Goal: Task Accomplishment & Management: Complete application form

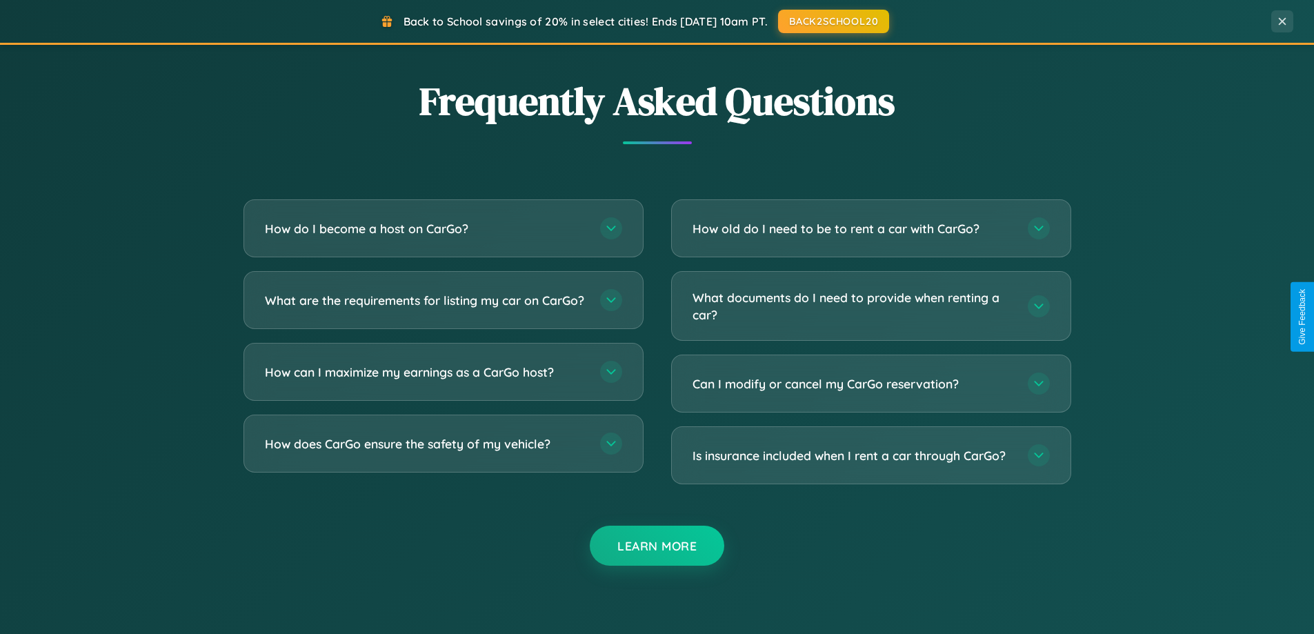
scroll to position [2655, 0]
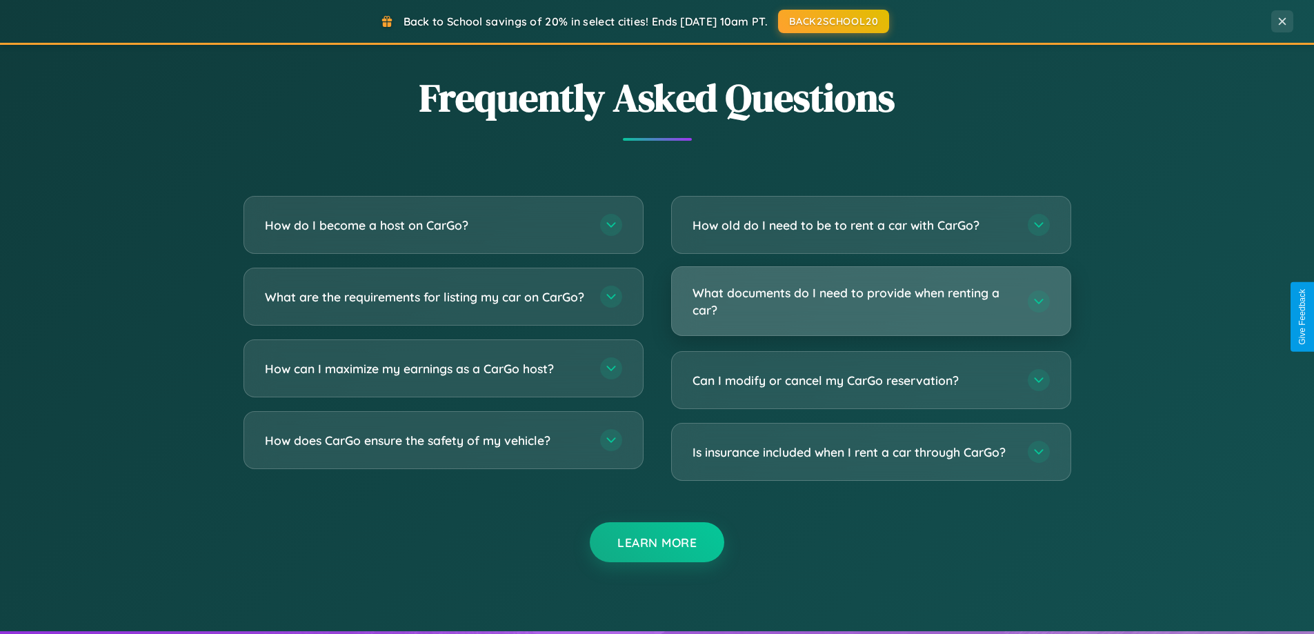
click at [871, 302] on h3 "What documents do I need to provide when renting a car?" at bounding box center [854, 301] width 322 height 34
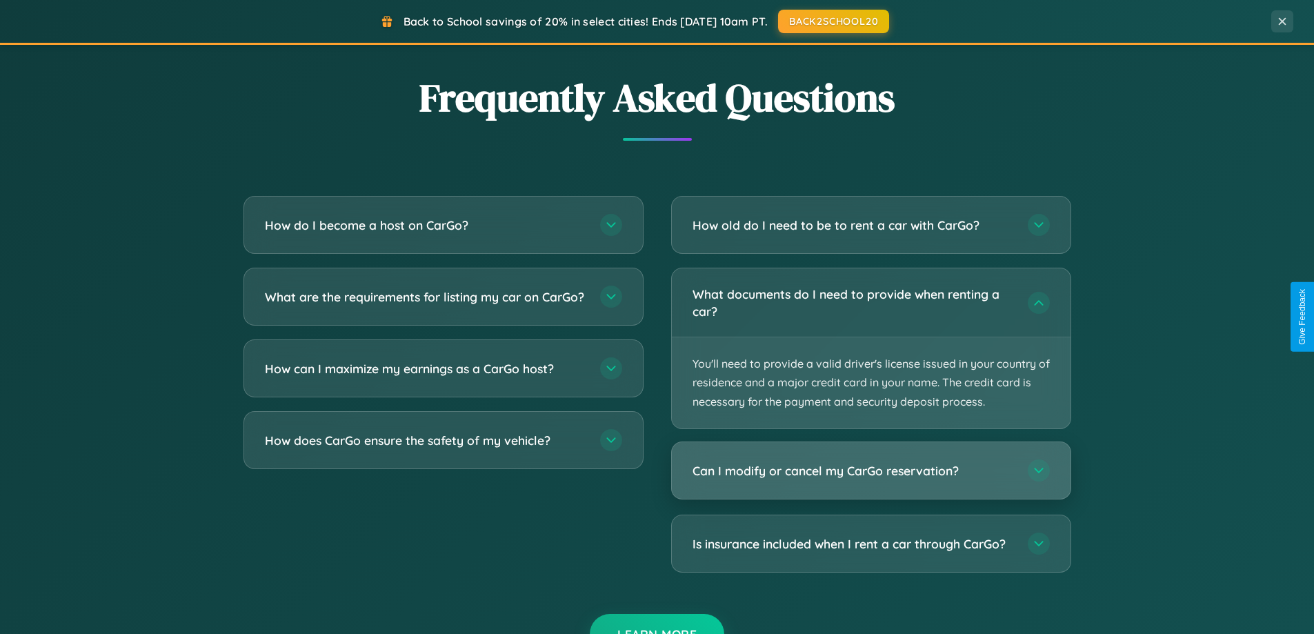
click at [871, 471] on h3 "Can I modify or cancel my CarGo reservation?" at bounding box center [854, 470] width 322 height 17
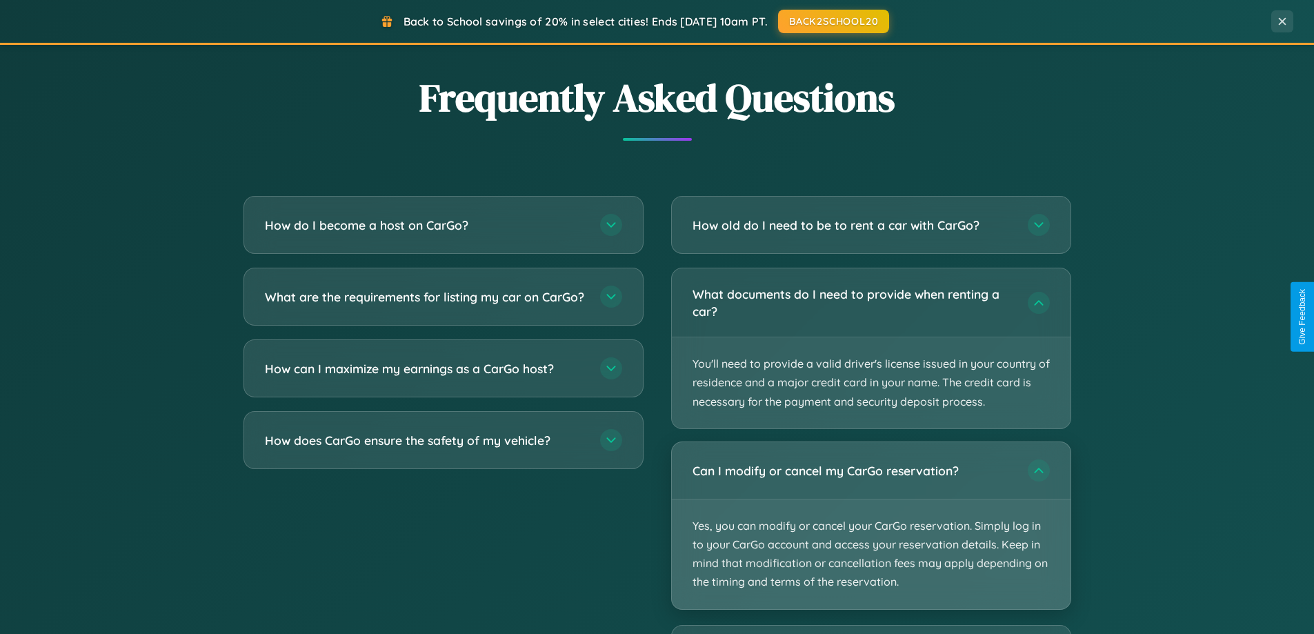
click at [871, 525] on p "Yes, you can modify or cancel your CarGo reservation. Simply log in to your Car…" at bounding box center [871, 555] width 399 height 110
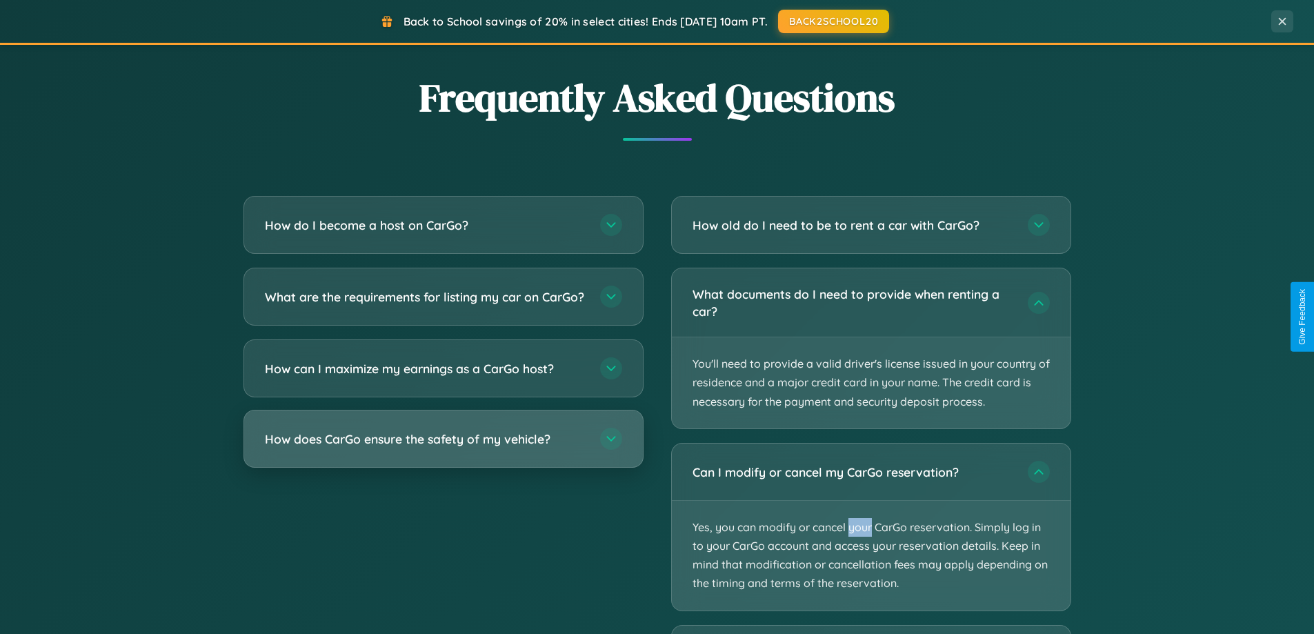
click at [443, 448] on h3 "How does CarGo ensure the safety of my vehicle?" at bounding box center [426, 439] width 322 height 17
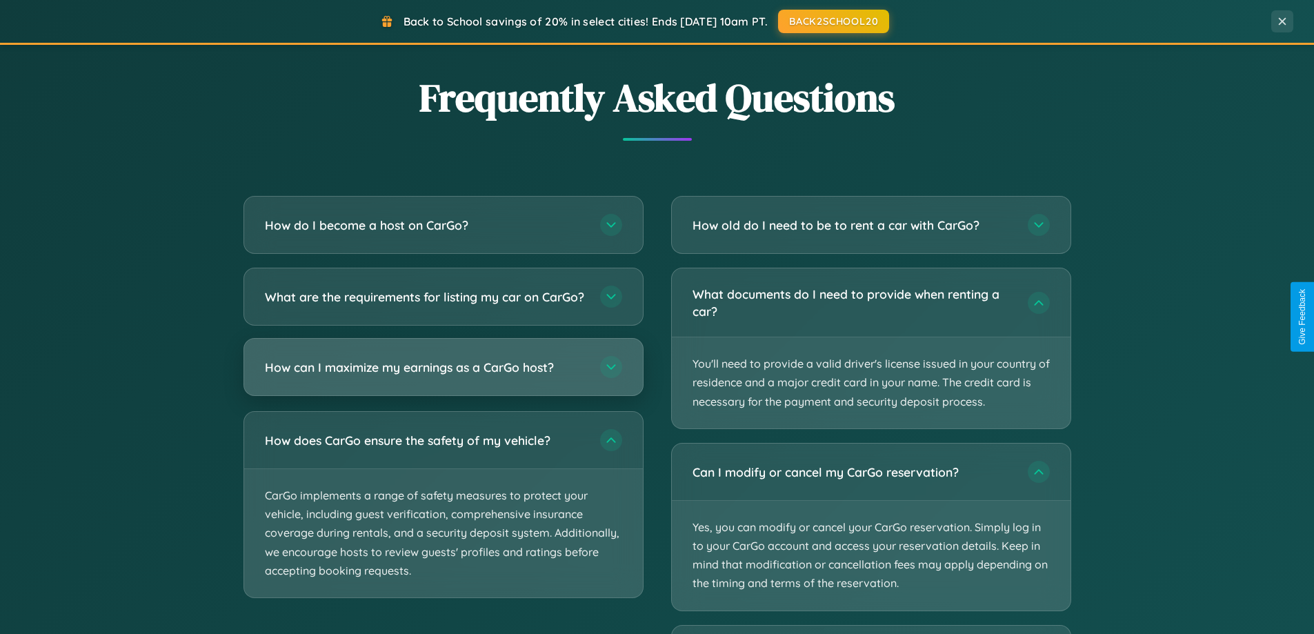
click at [443, 376] on h3 "How can I maximize my earnings as a CarGo host?" at bounding box center [426, 367] width 322 height 17
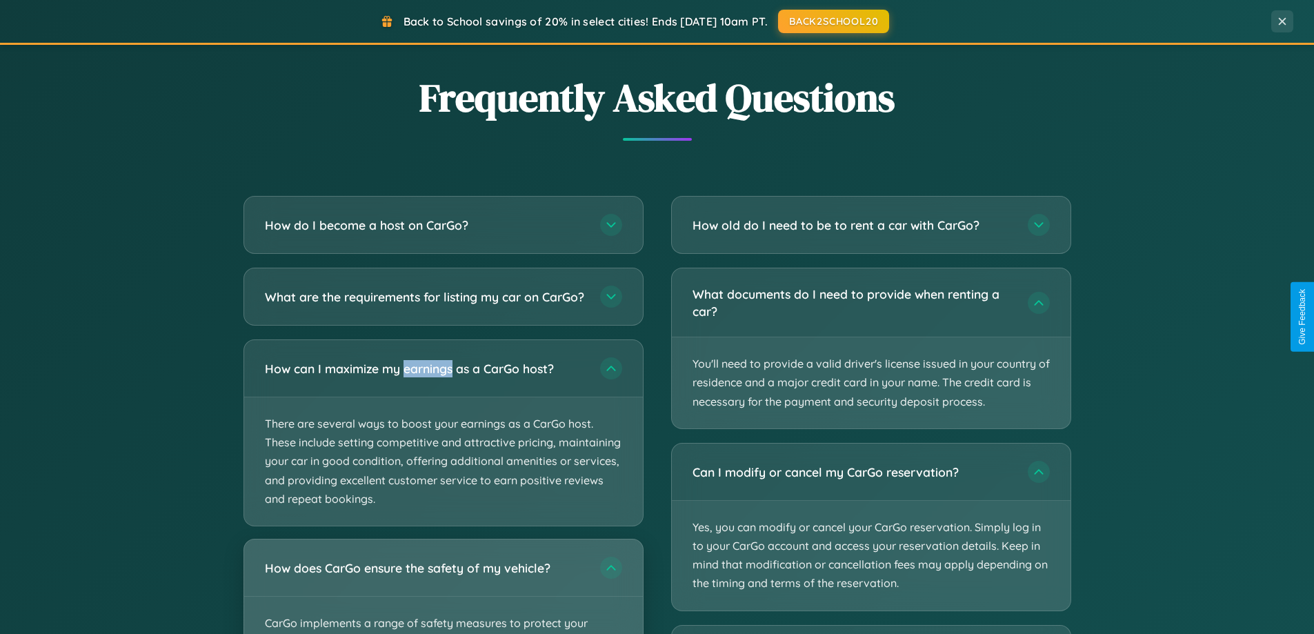
click at [443, 593] on div "How does CarGo ensure the safety of my vehicle?" at bounding box center [443, 568] width 399 height 57
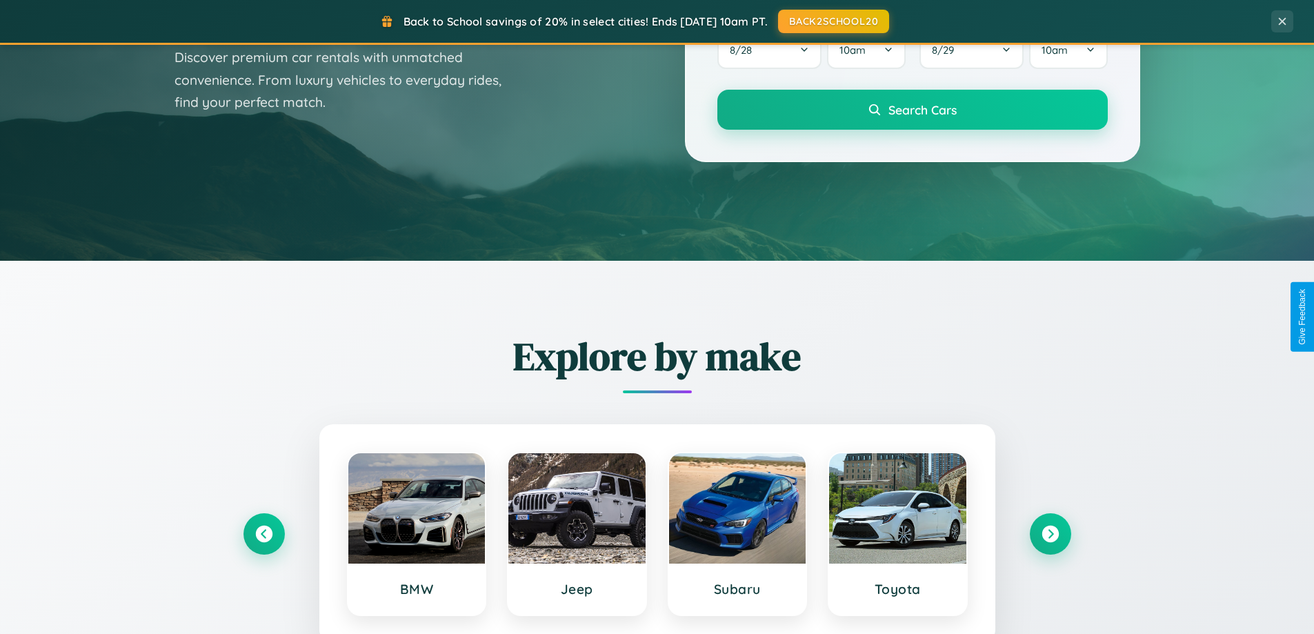
scroll to position [0, 0]
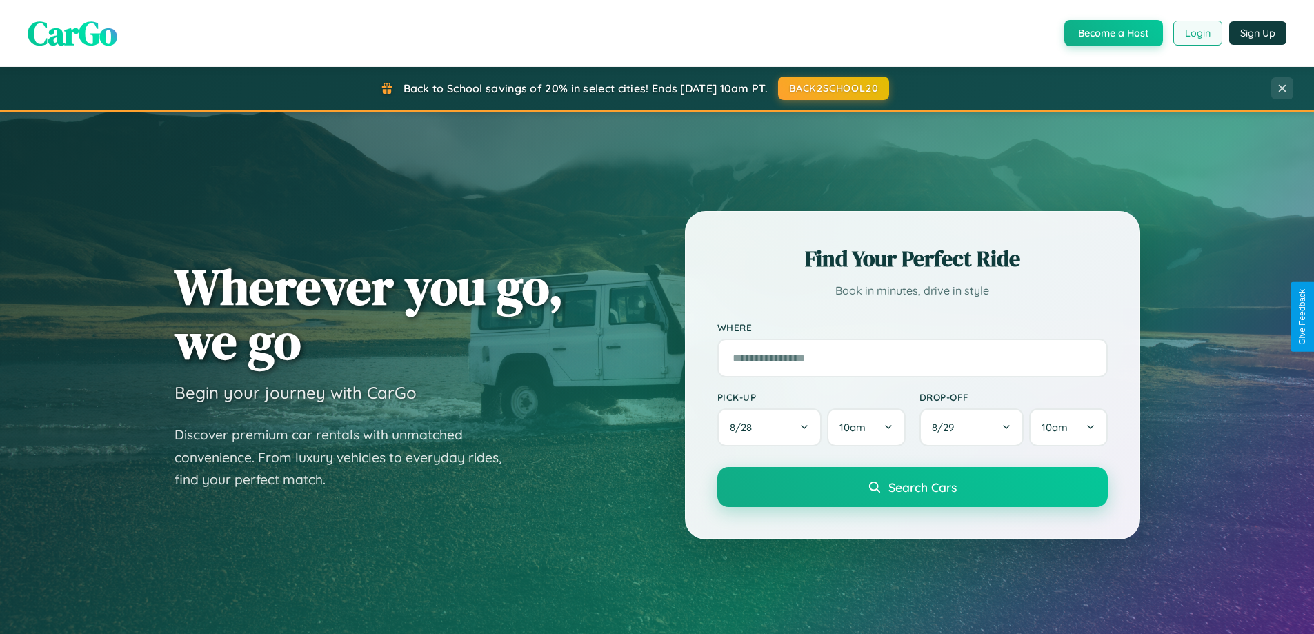
click at [1197, 33] on button "Login" at bounding box center [1198, 33] width 49 height 25
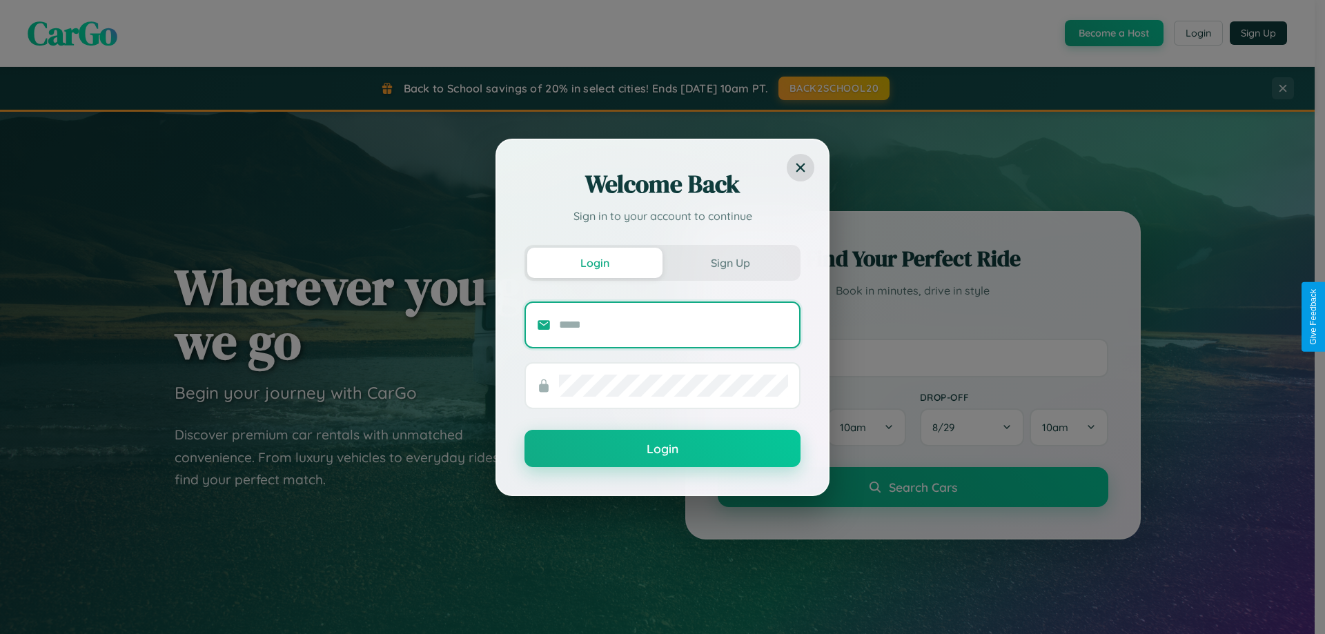
click at [673, 324] on input "text" at bounding box center [673, 325] width 229 height 22
type input "**********"
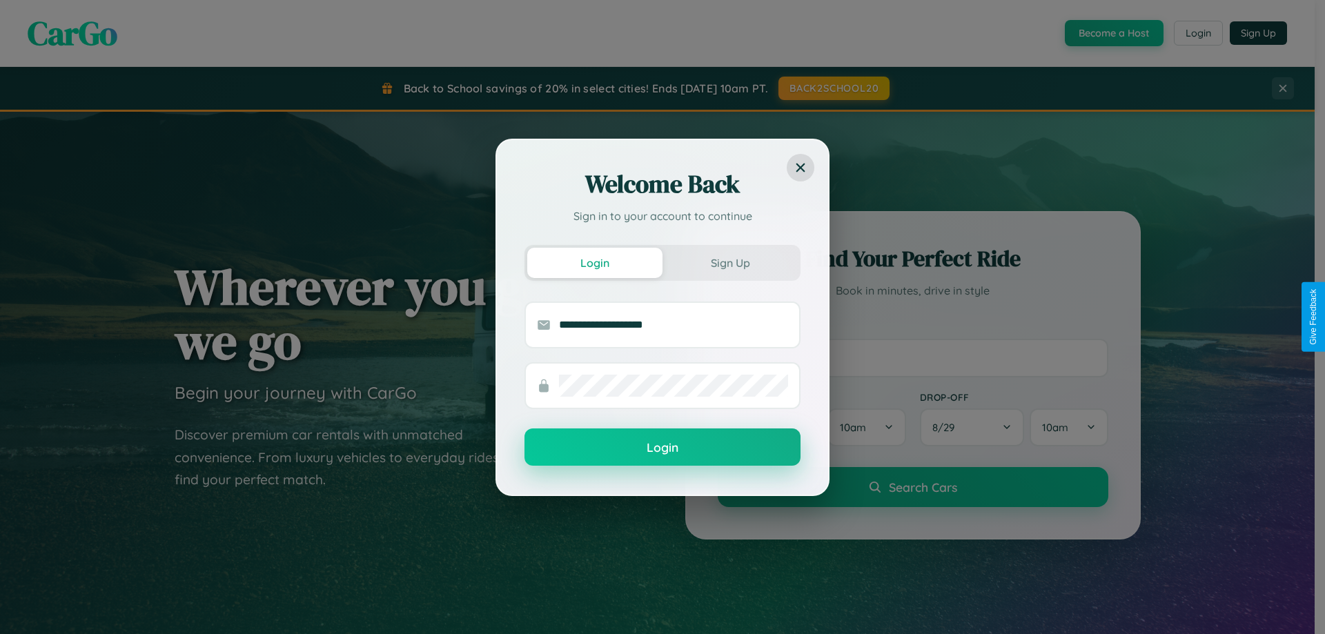
click at [662, 448] on button "Login" at bounding box center [662, 446] width 276 height 37
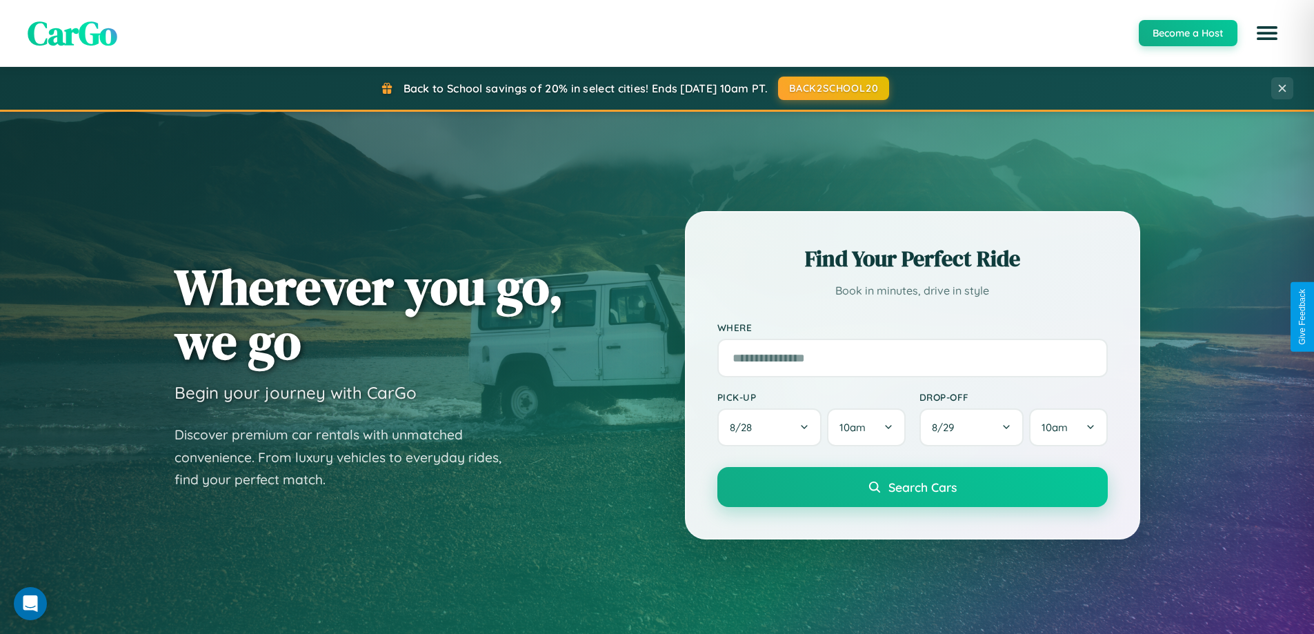
scroll to position [595, 0]
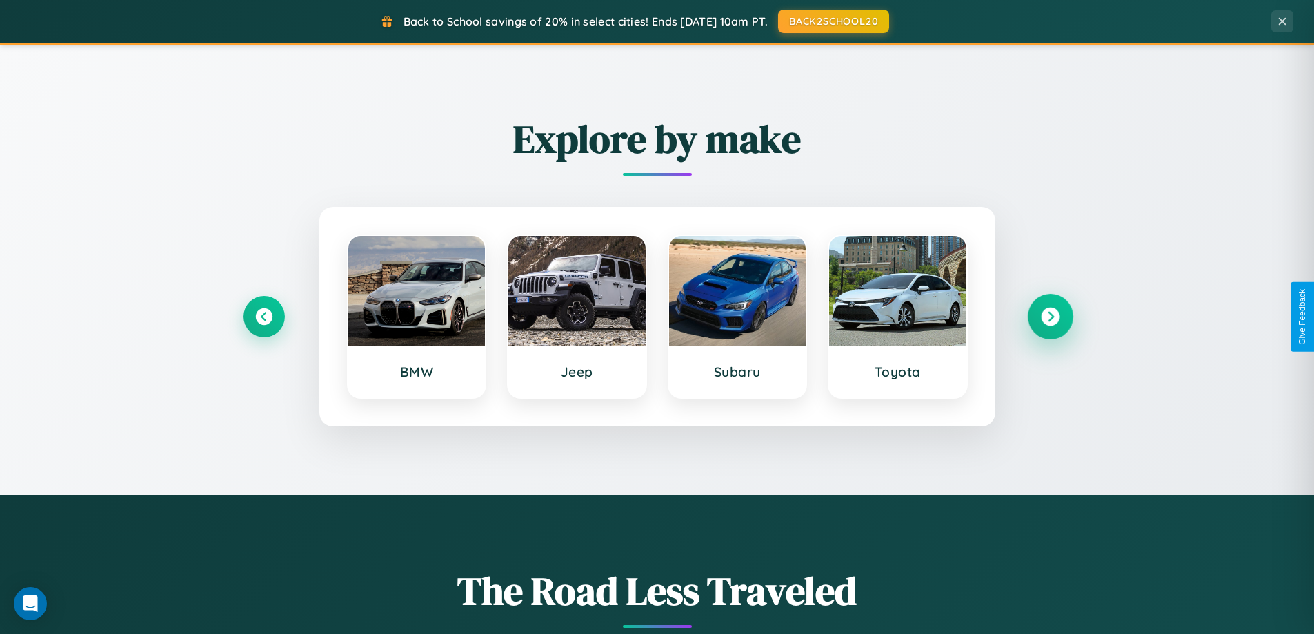
click at [1050, 317] on icon at bounding box center [1050, 317] width 19 height 19
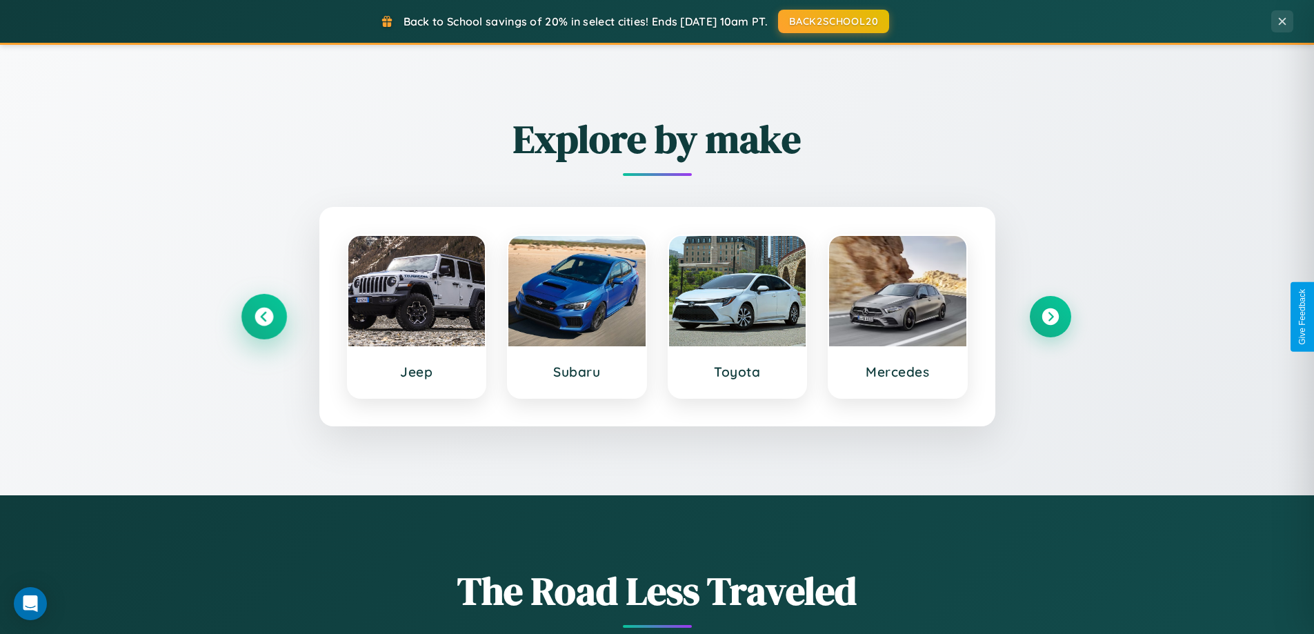
click at [264, 317] on icon at bounding box center [264, 317] width 19 height 19
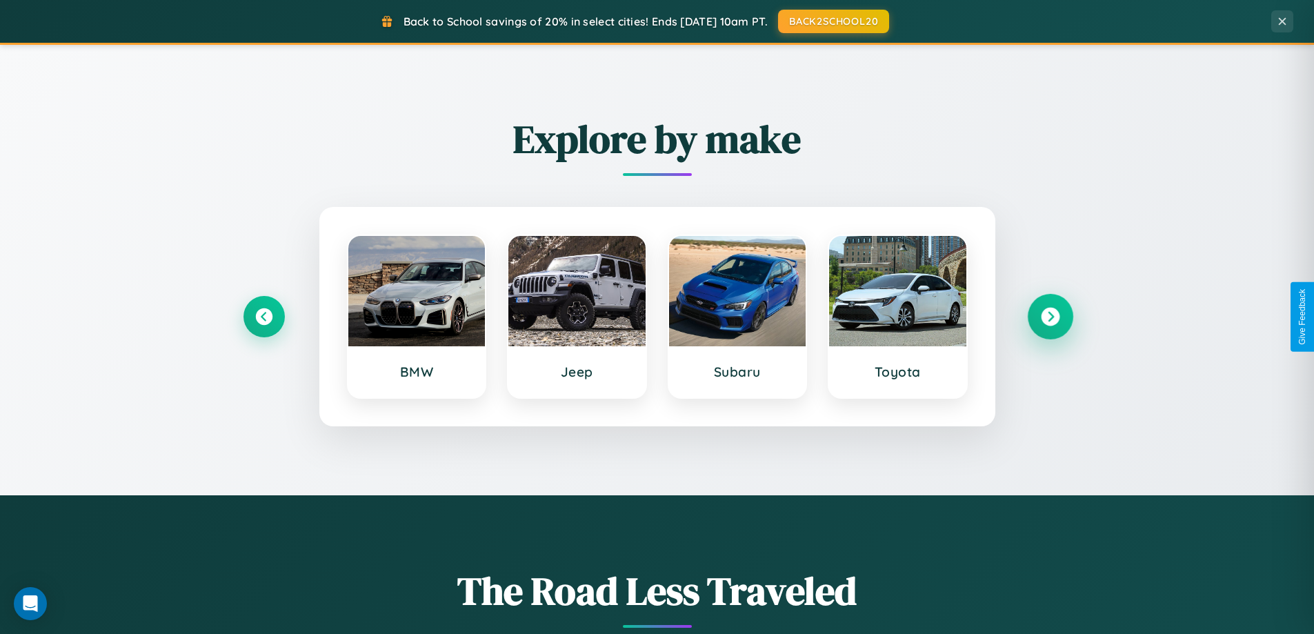
click at [1050, 317] on icon at bounding box center [1050, 317] width 19 height 19
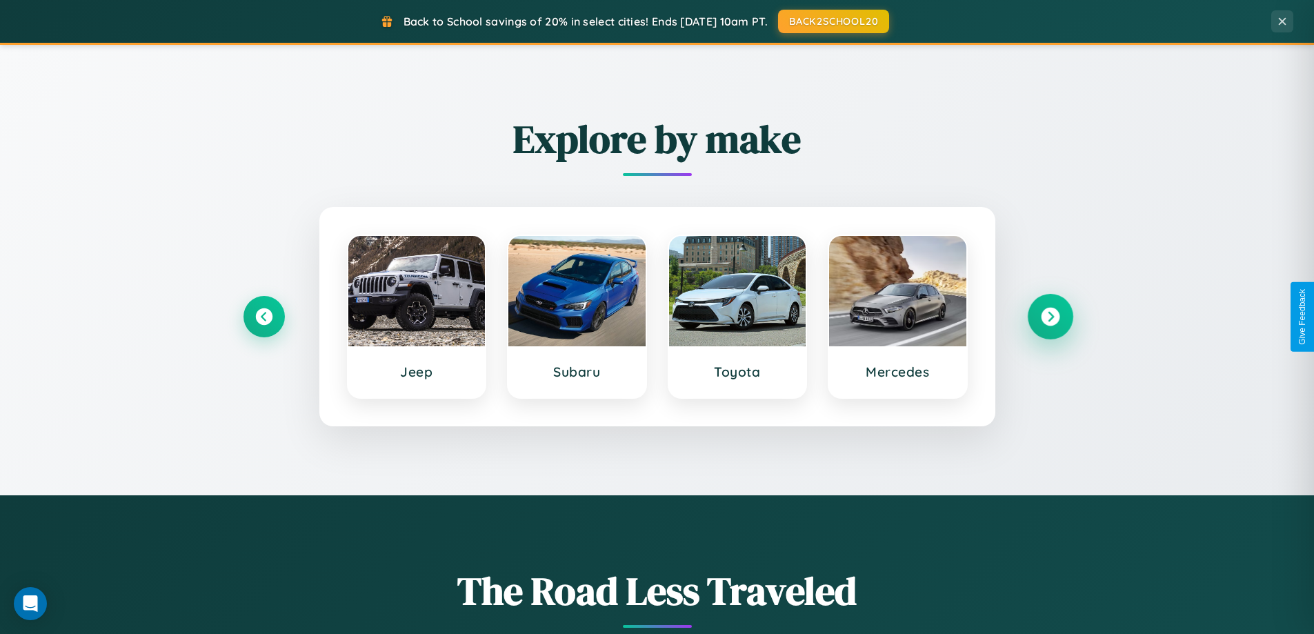
click at [1050, 317] on icon at bounding box center [1050, 317] width 19 height 19
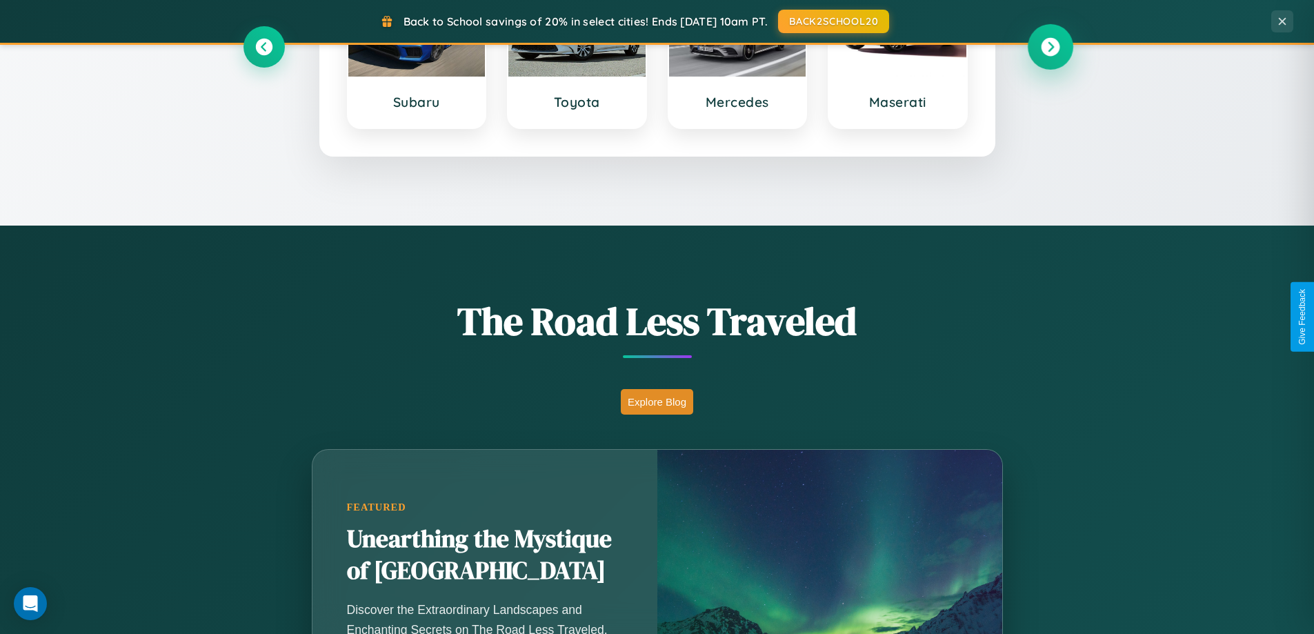
scroll to position [949, 0]
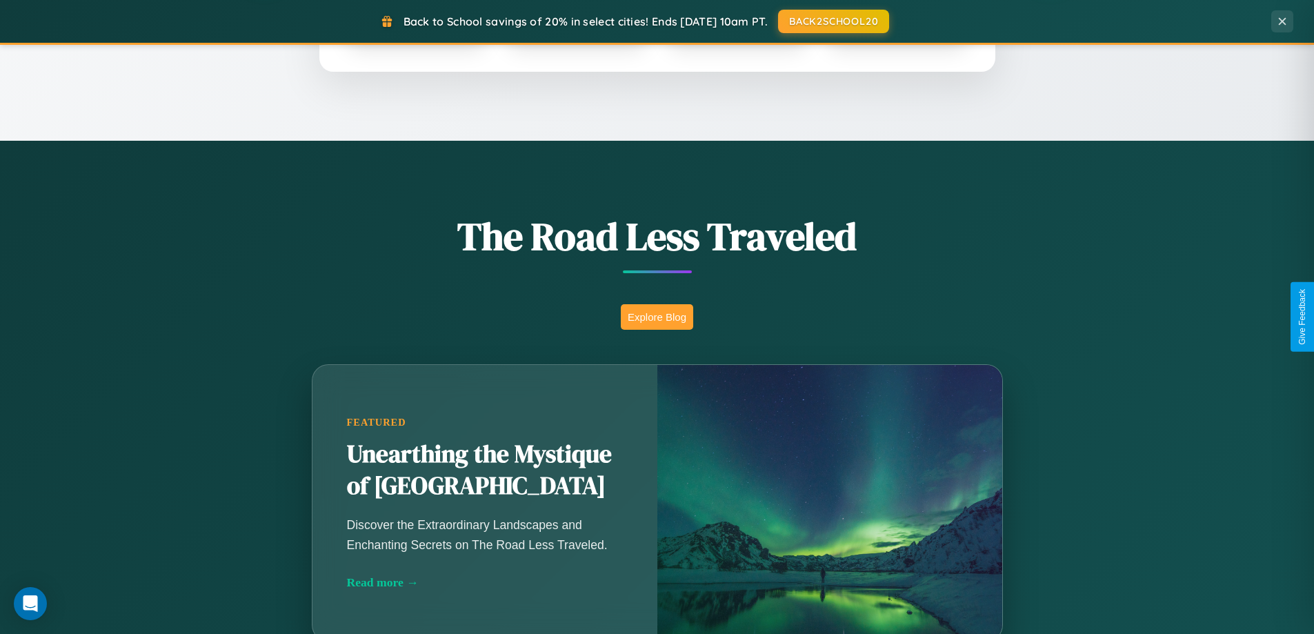
click at [657, 317] on button "Explore Blog" at bounding box center [657, 317] width 72 height 26
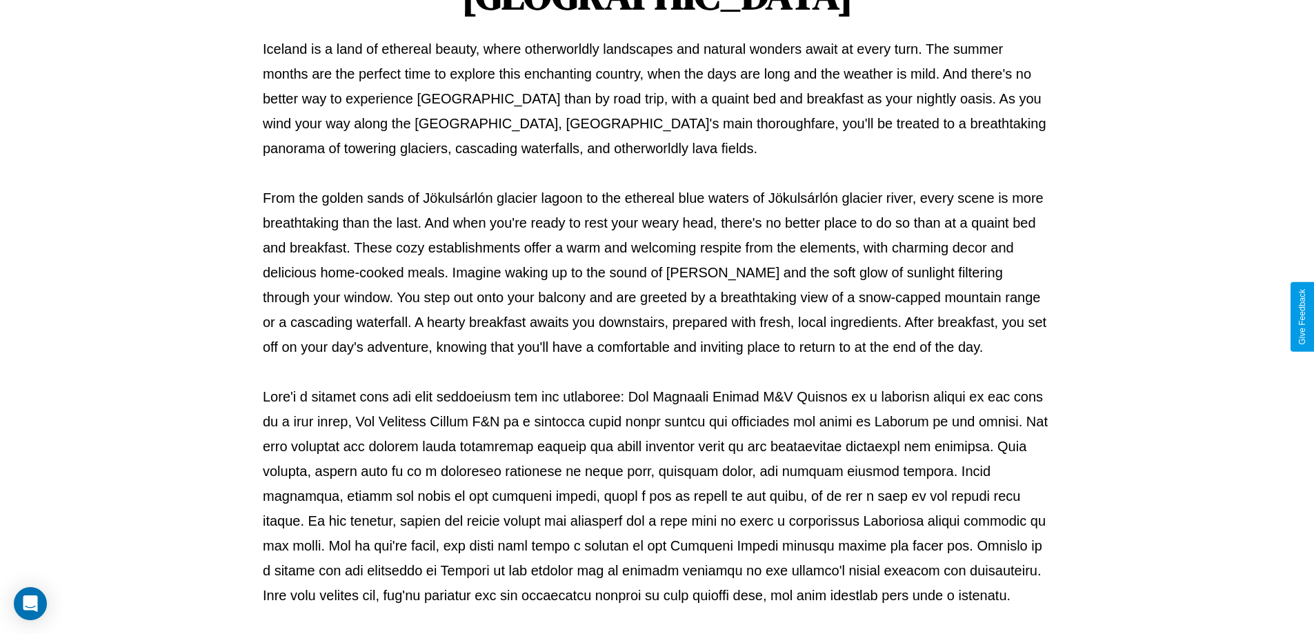
scroll to position [446, 0]
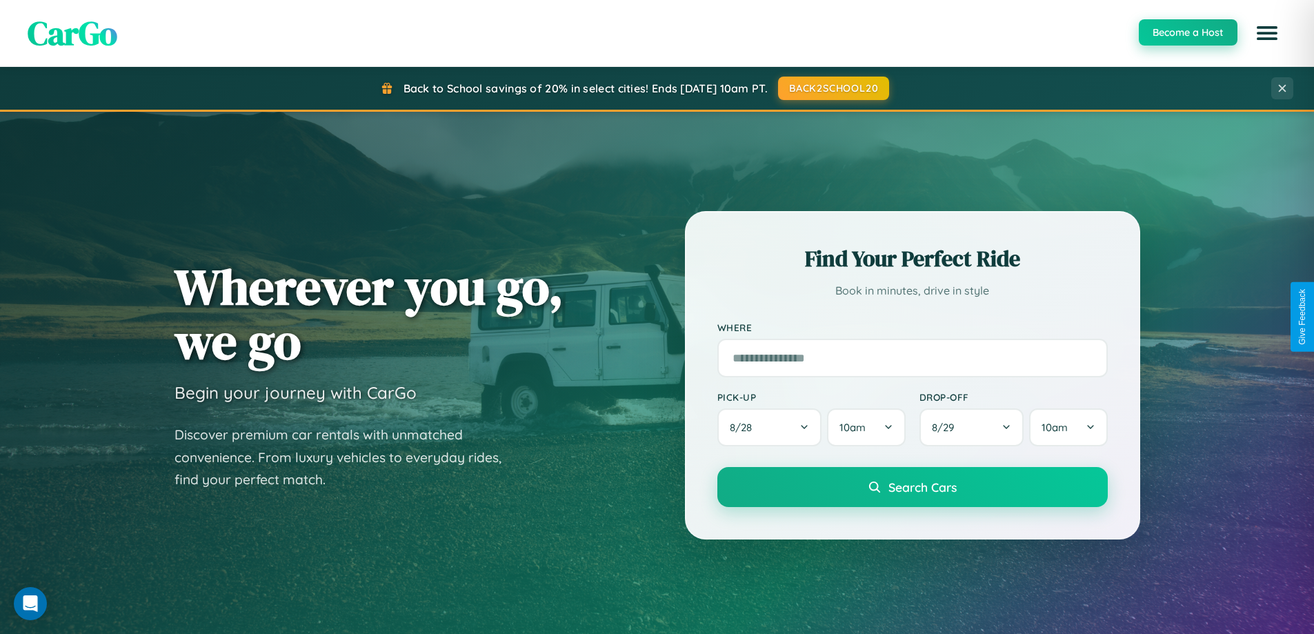
click at [1187, 32] on button "Become a Host" at bounding box center [1188, 32] width 99 height 26
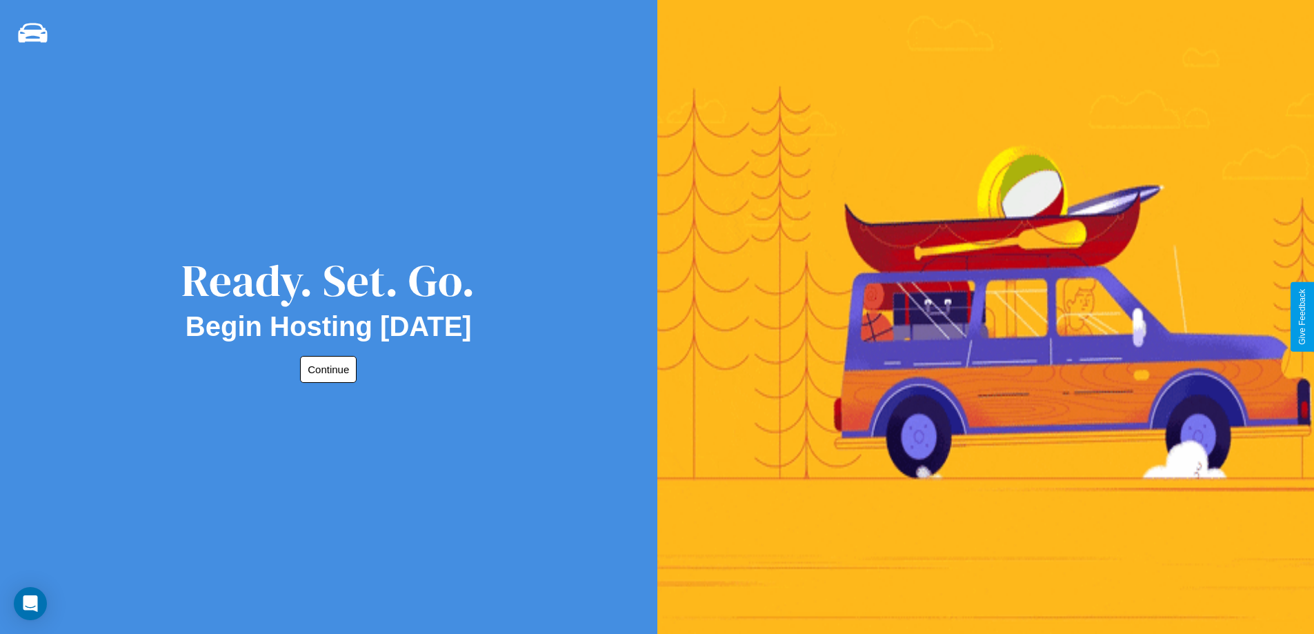
click at [326, 369] on button "Continue" at bounding box center [328, 369] width 57 height 27
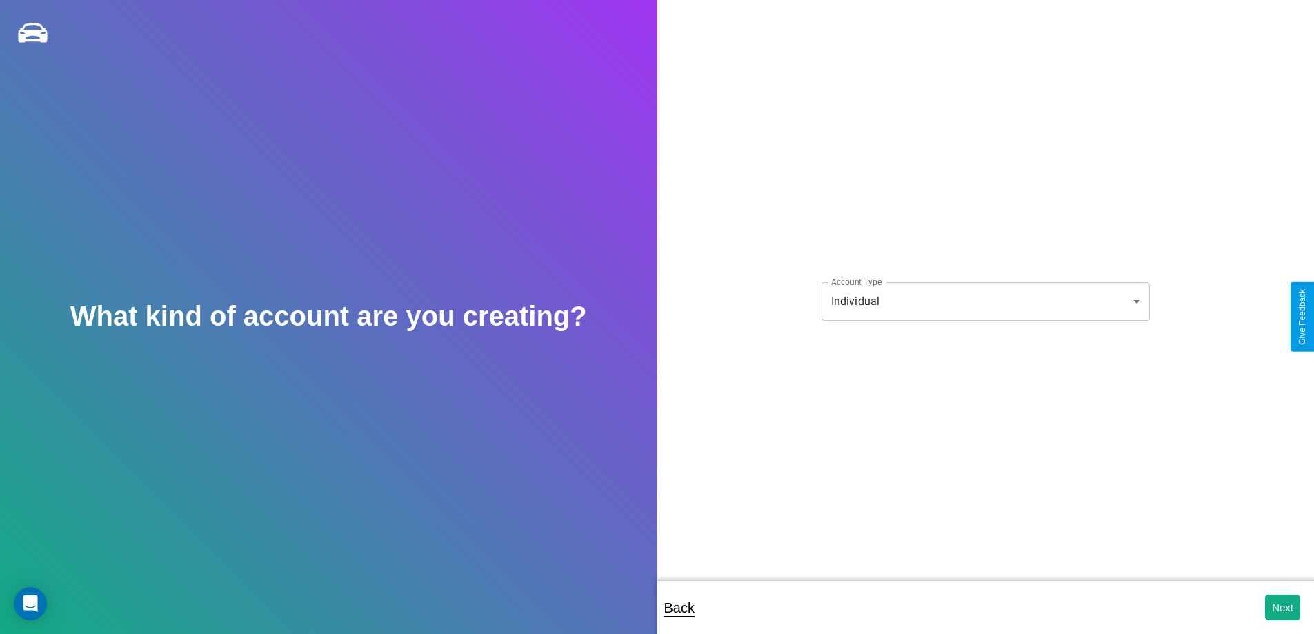
click at [985, 301] on body "**********" at bounding box center [657, 326] width 1314 height 653
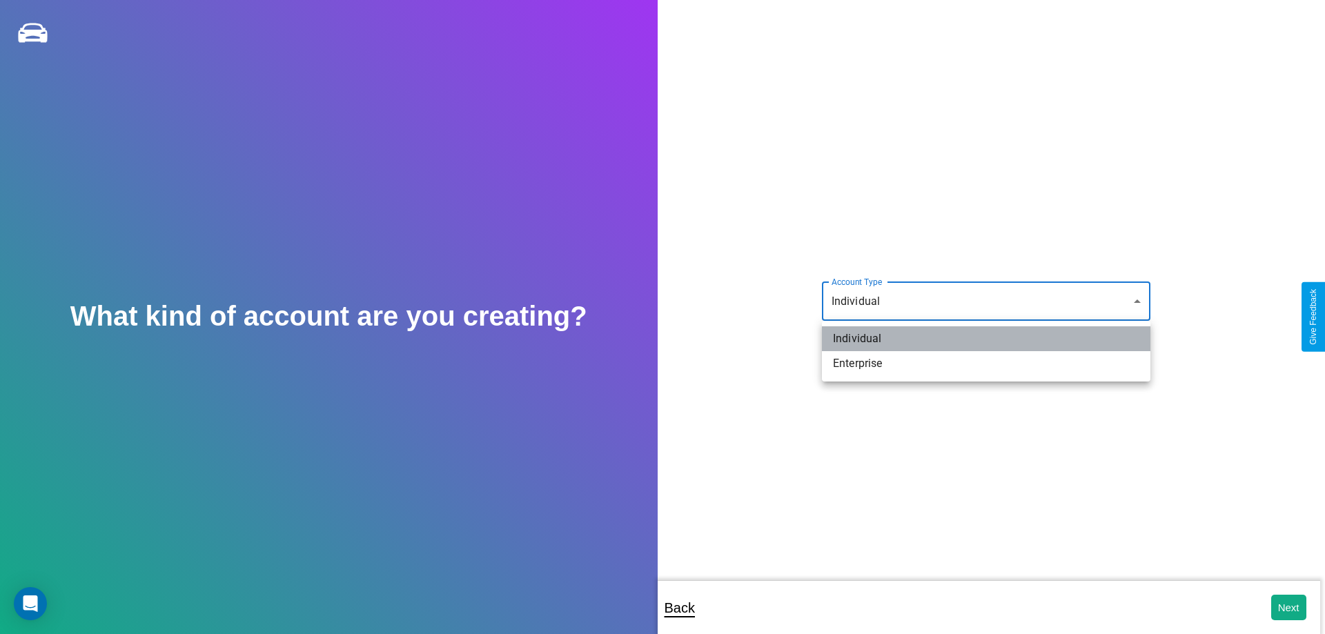
click at [986, 339] on li "Individual" at bounding box center [986, 338] width 328 height 25
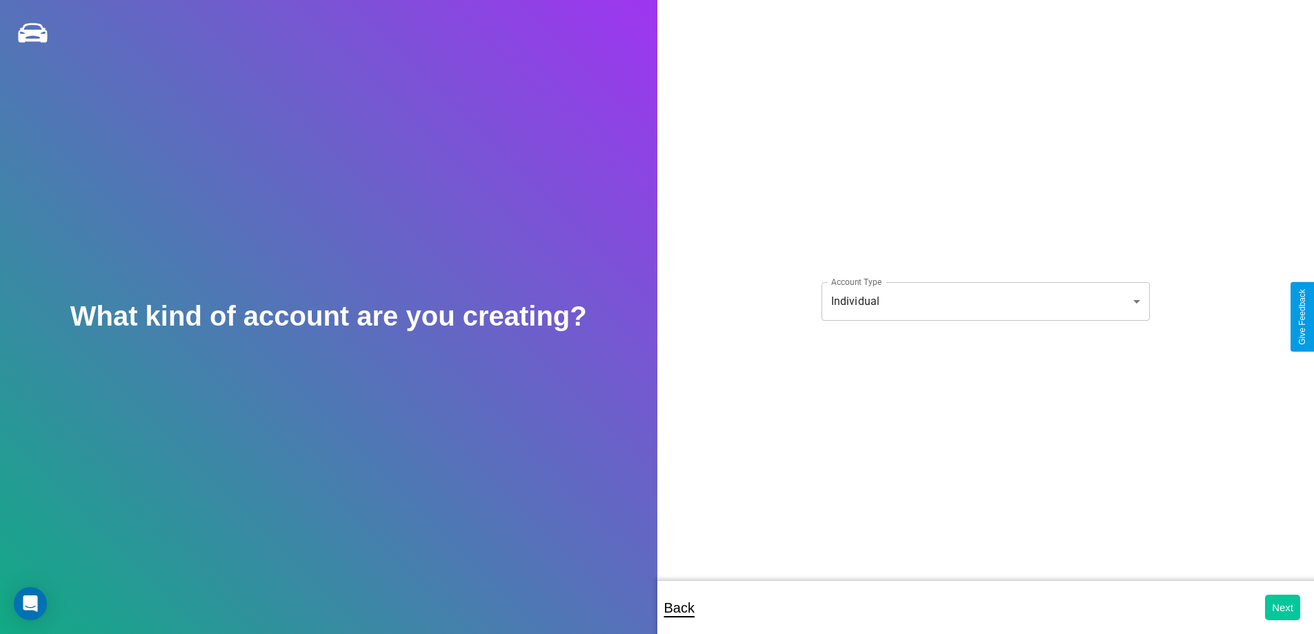
click at [1283, 607] on button "Next" at bounding box center [1282, 608] width 35 height 26
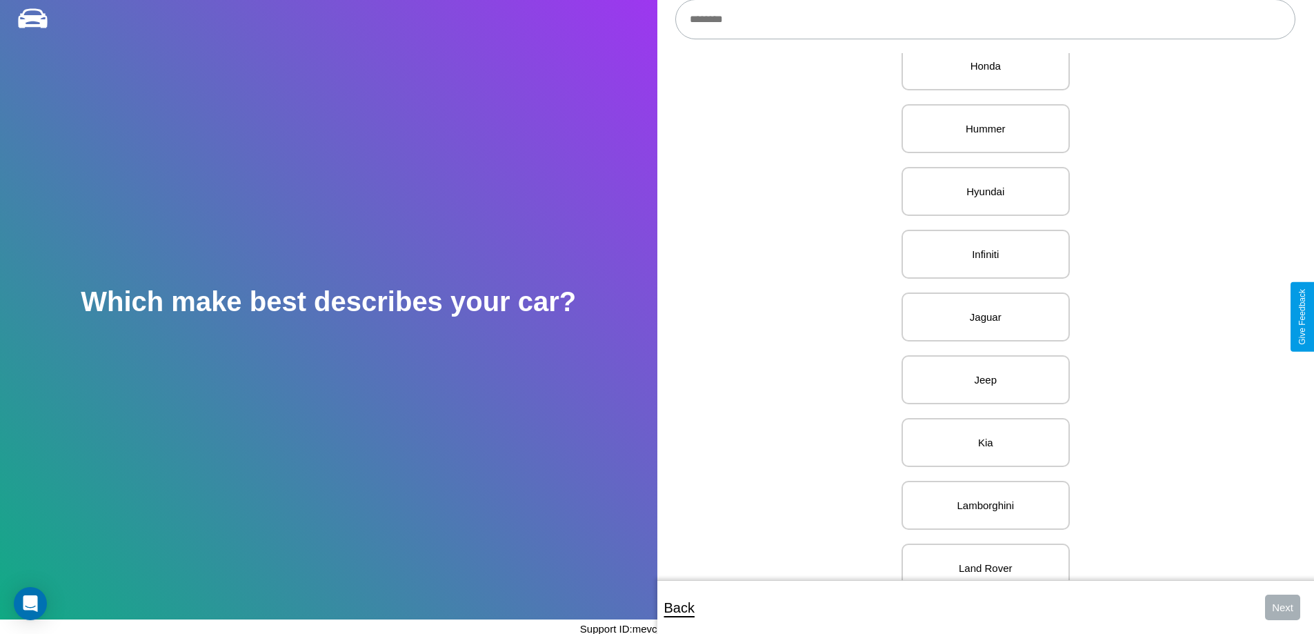
scroll to position [974, 0]
click at [980, 317] on p "Jaguar" at bounding box center [986, 316] width 138 height 19
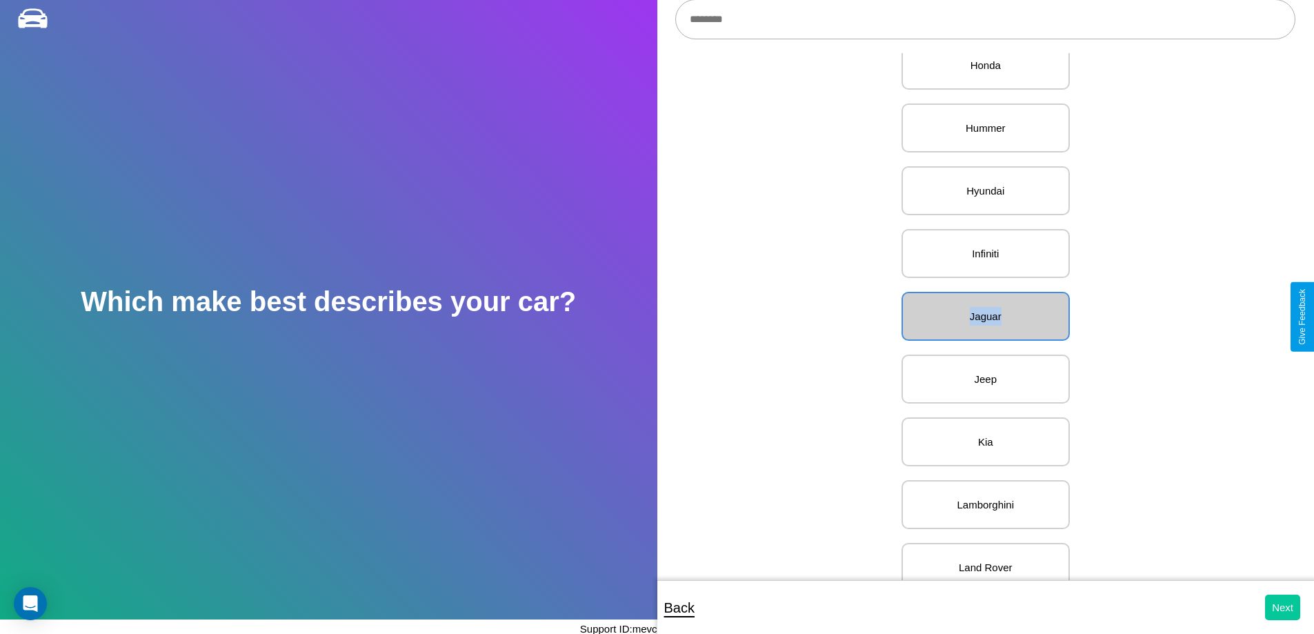
click at [1283, 607] on button "Next" at bounding box center [1282, 608] width 35 height 26
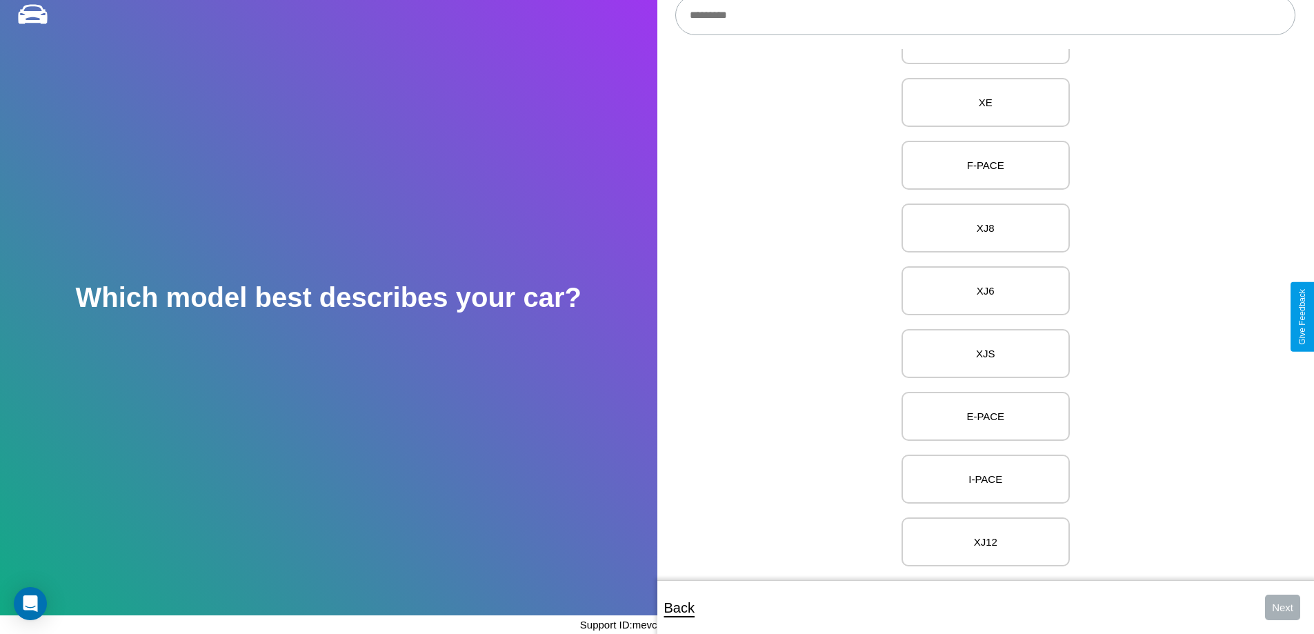
scroll to position [567, 0]
click at [980, 407] on p "E-PACE" at bounding box center [986, 416] width 138 height 19
click at [1283, 607] on button "Next" at bounding box center [1282, 608] width 35 height 26
select select "*****"
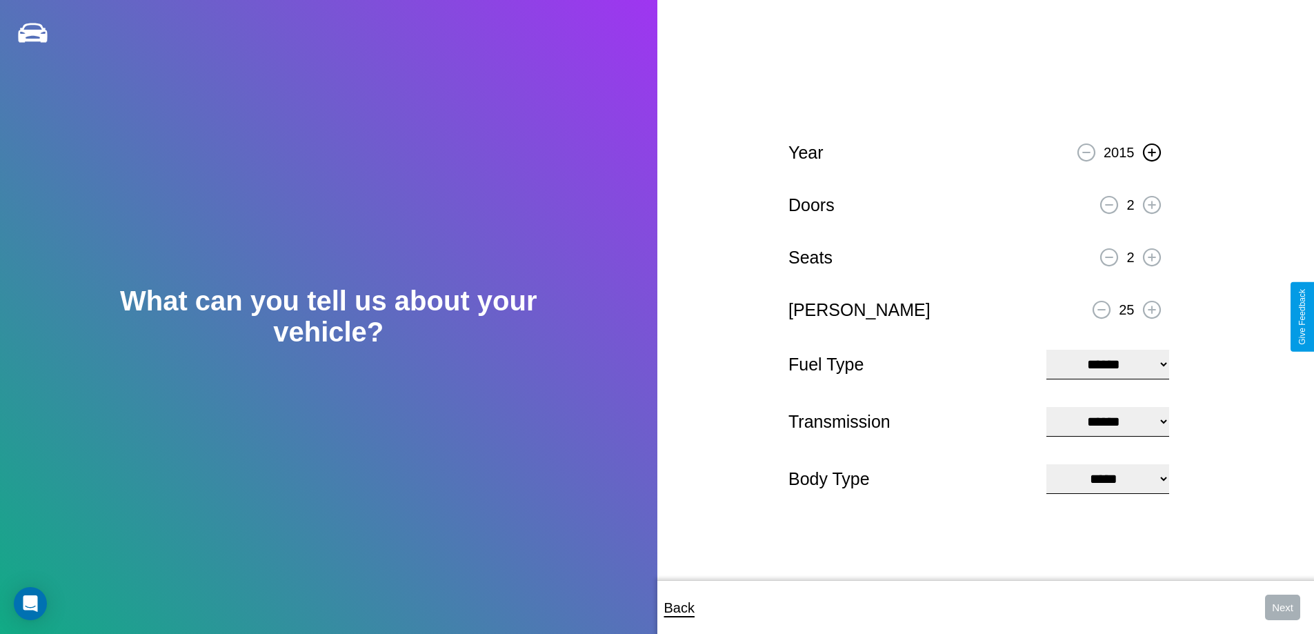
click at [1152, 150] on icon at bounding box center [1152, 152] width 8 height 8
click at [1152, 308] on icon at bounding box center [1152, 310] width 8 height 8
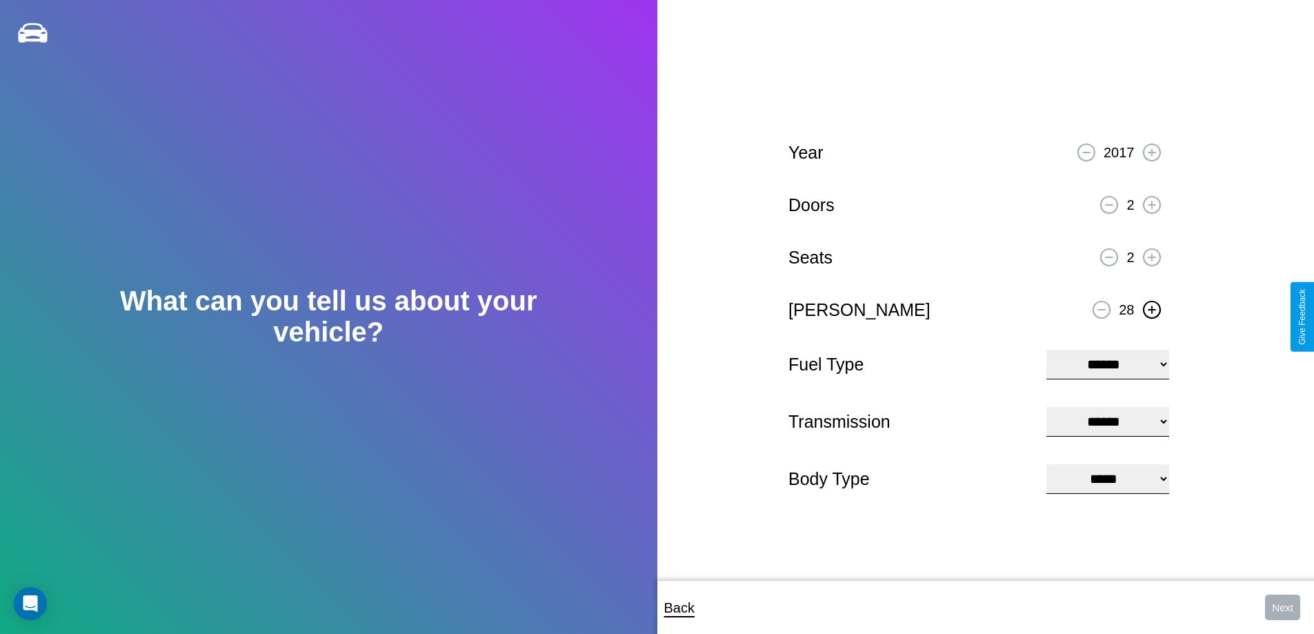
click at [1152, 308] on icon at bounding box center [1152, 310] width 8 height 8
click at [1107, 363] on select "**********" at bounding box center [1108, 365] width 122 height 30
select select "********"
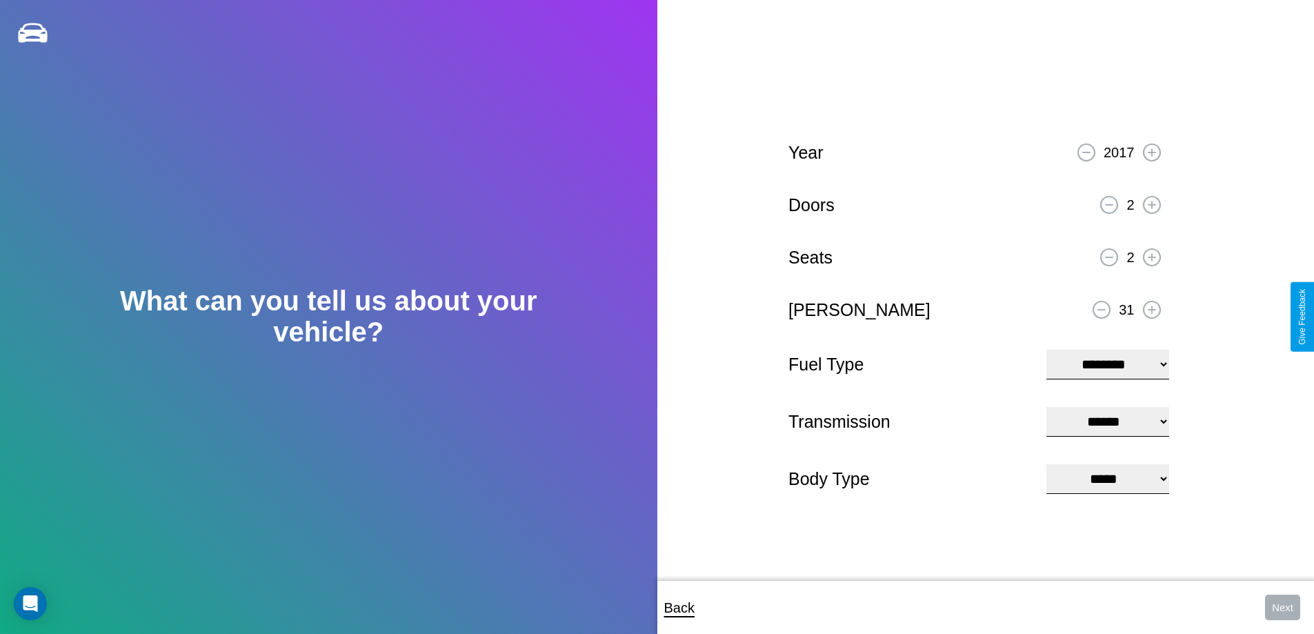
click at [1107, 422] on select "****** ********* ******" at bounding box center [1108, 422] width 122 height 30
select select "*********"
click at [1107, 480] on select "**********" at bounding box center [1108, 479] width 122 height 30
select select "**********"
click at [1283, 607] on button "Next" at bounding box center [1282, 608] width 35 height 26
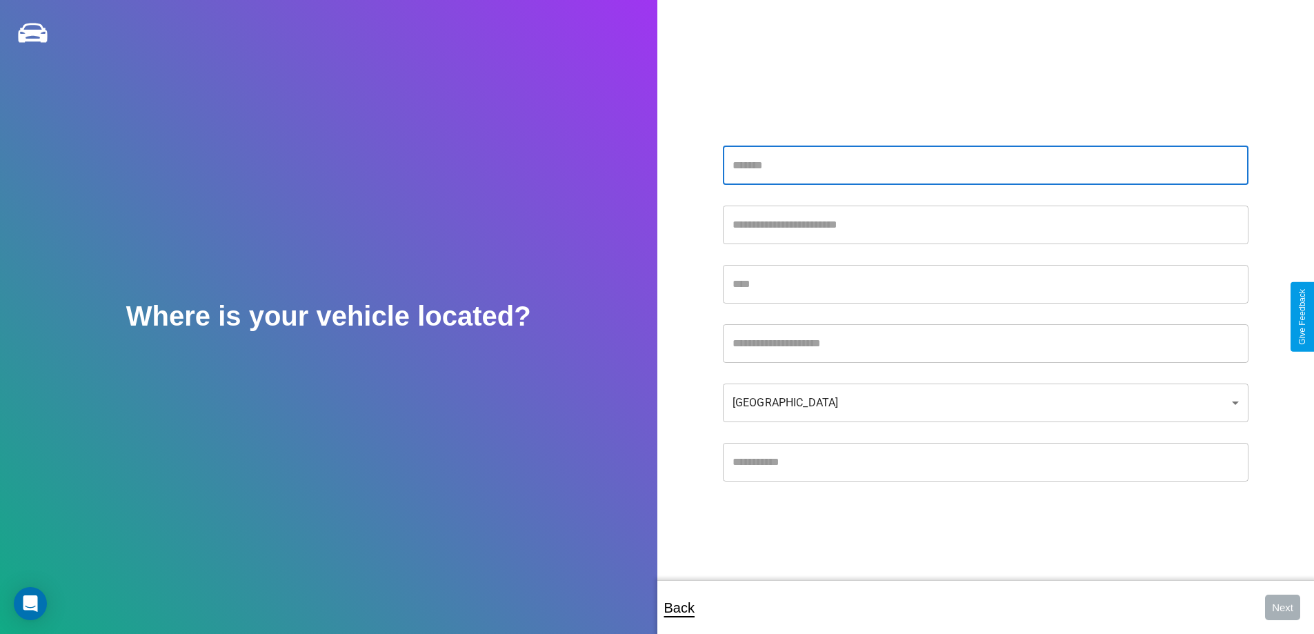
click at [985, 165] on input "text" at bounding box center [986, 165] width 526 height 39
type input "**********"
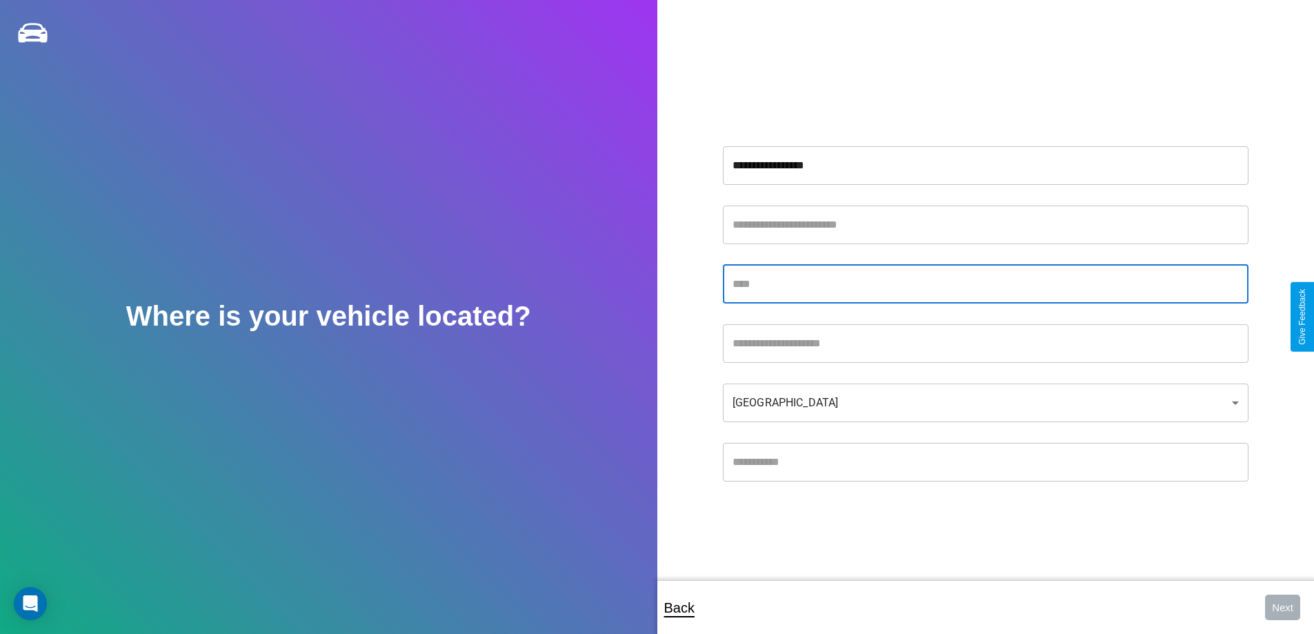
click at [985, 284] on input "text" at bounding box center [986, 284] width 526 height 39
type input "*********"
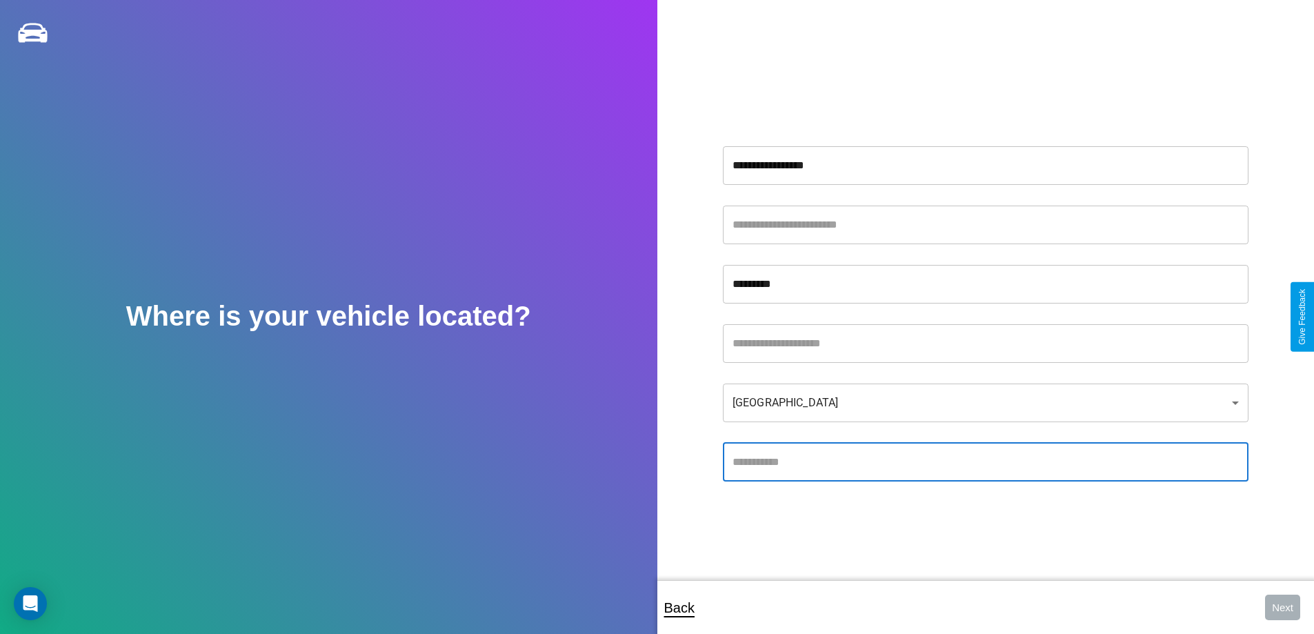
click at [985, 462] on input "text" at bounding box center [986, 462] width 526 height 39
type input "*****"
click at [985, 402] on body "**********" at bounding box center [657, 326] width 1314 height 653
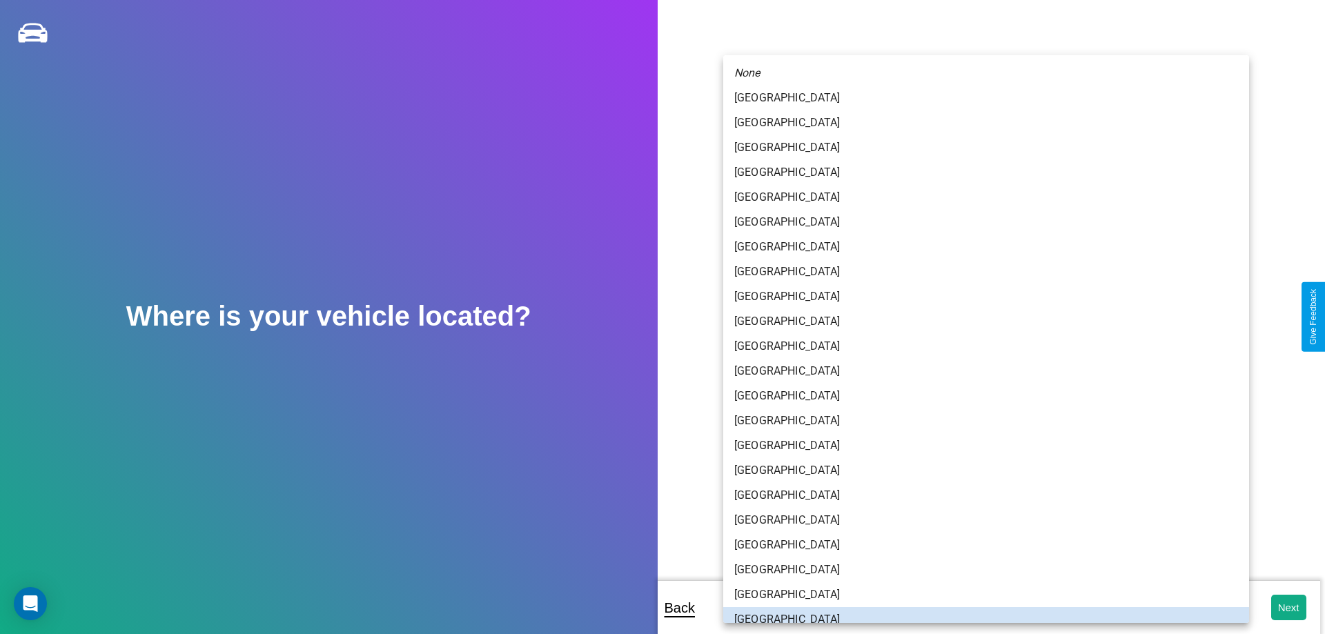
scroll to position [9, 0]
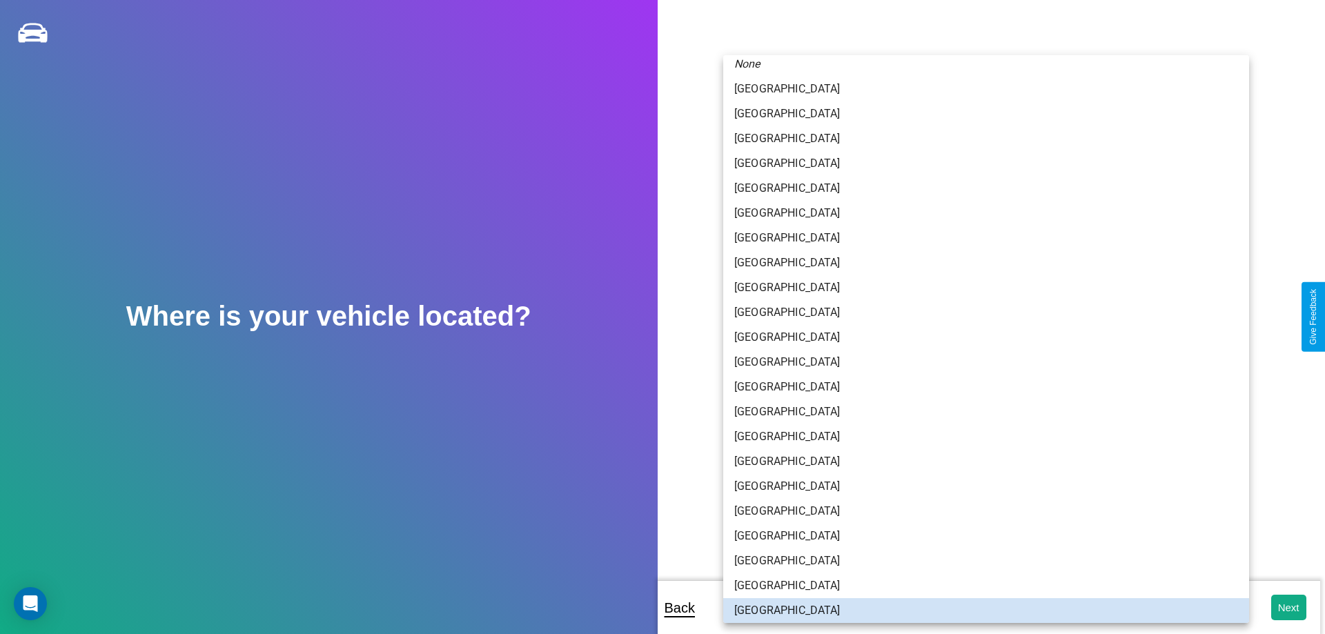
click at [980, 536] on li "[GEOGRAPHIC_DATA]" at bounding box center [986, 536] width 526 height 25
type input "*****"
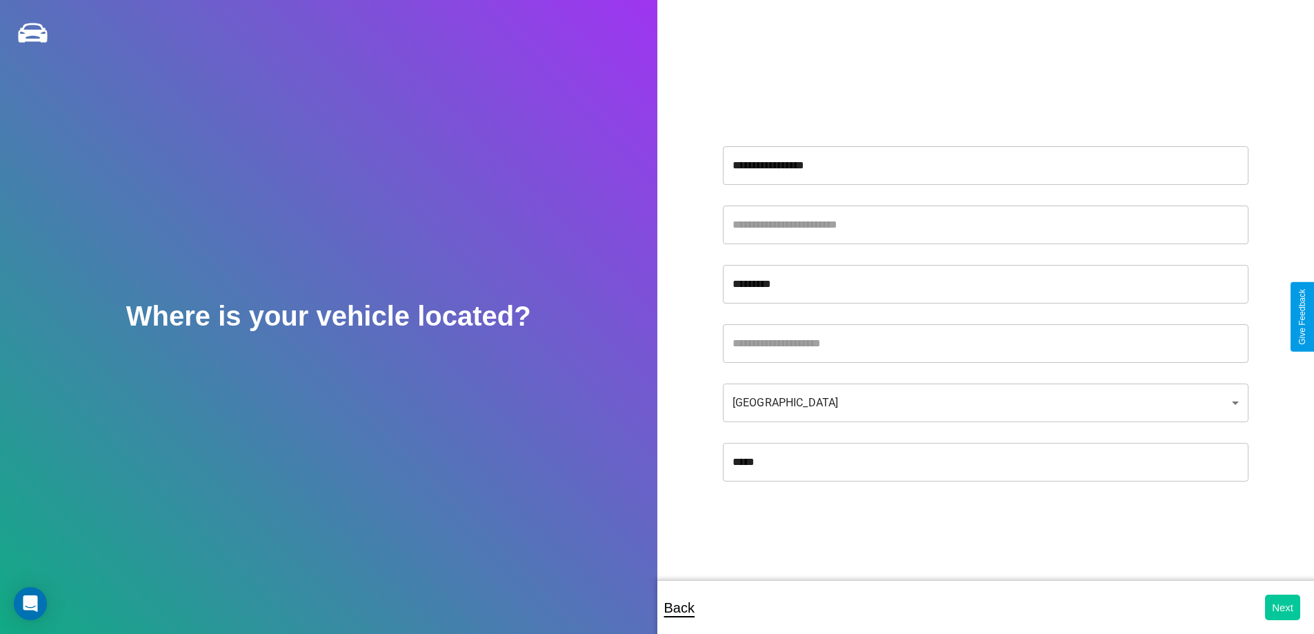
click at [1283, 607] on button "Next" at bounding box center [1282, 608] width 35 height 26
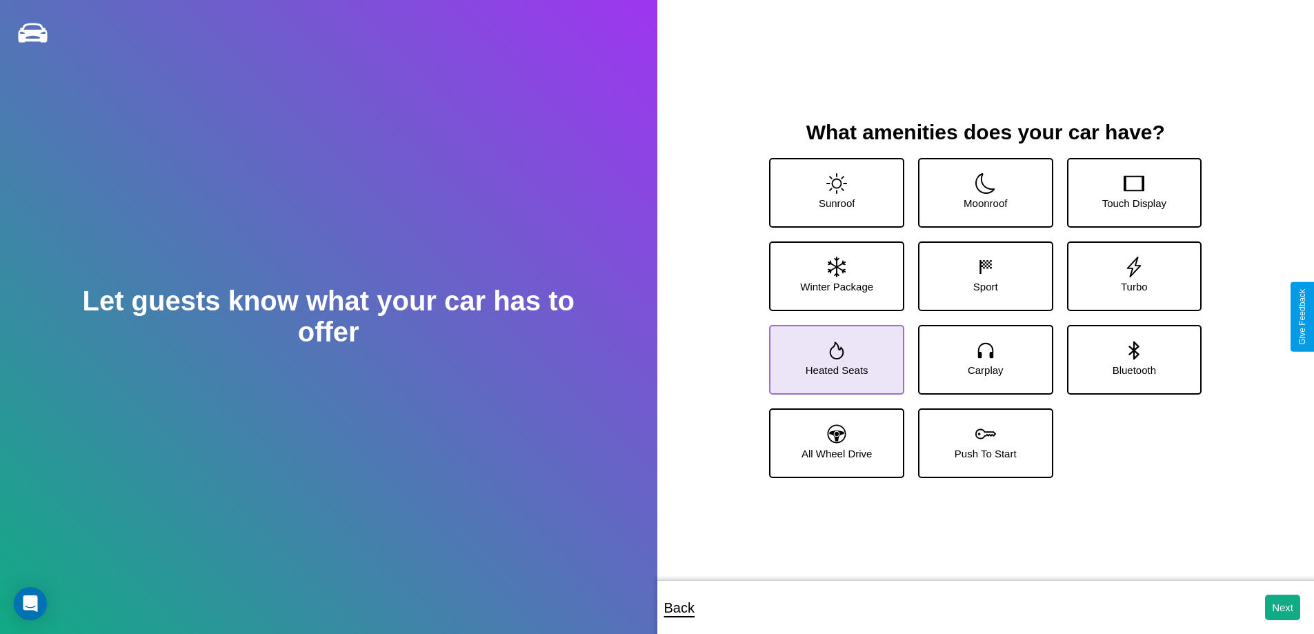
click at [835, 354] on icon at bounding box center [837, 351] width 14 height 18
click at [980, 270] on icon at bounding box center [986, 267] width 21 height 21
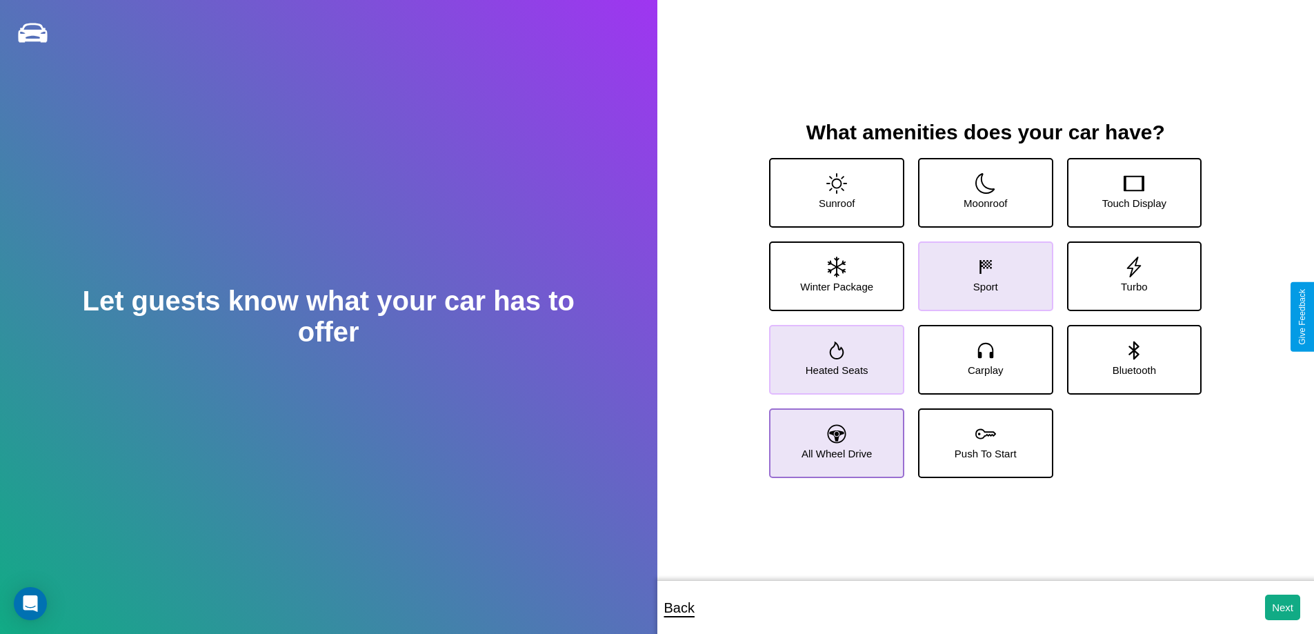
click at [835, 437] on icon at bounding box center [837, 433] width 19 height 19
click at [835, 187] on icon at bounding box center [837, 183] width 21 height 21
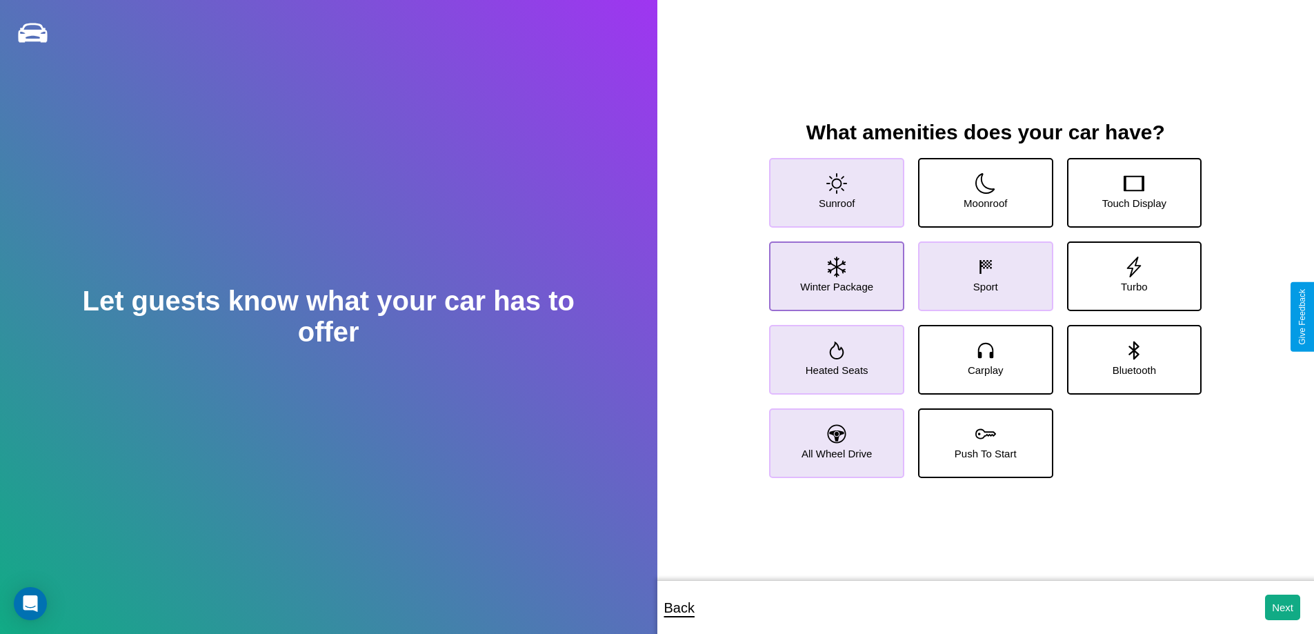
click at [835, 270] on icon at bounding box center [837, 267] width 18 height 21
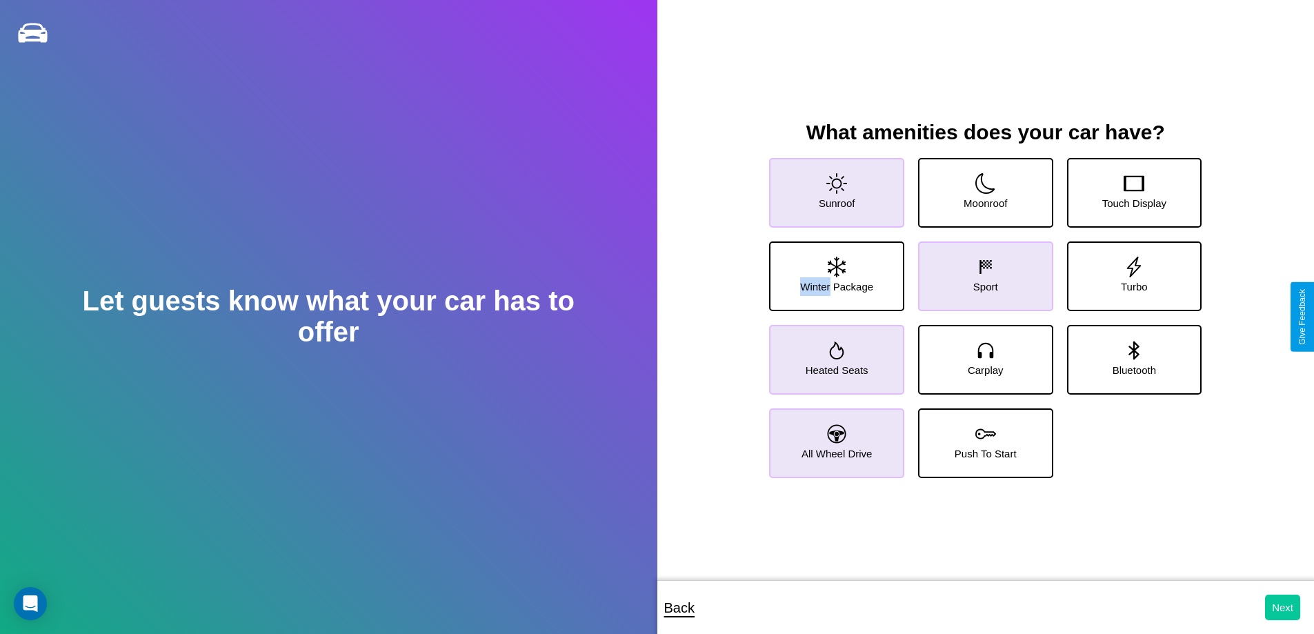
click at [1283, 607] on button "Next" at bounding box center [1282, 608] width 35 height 26
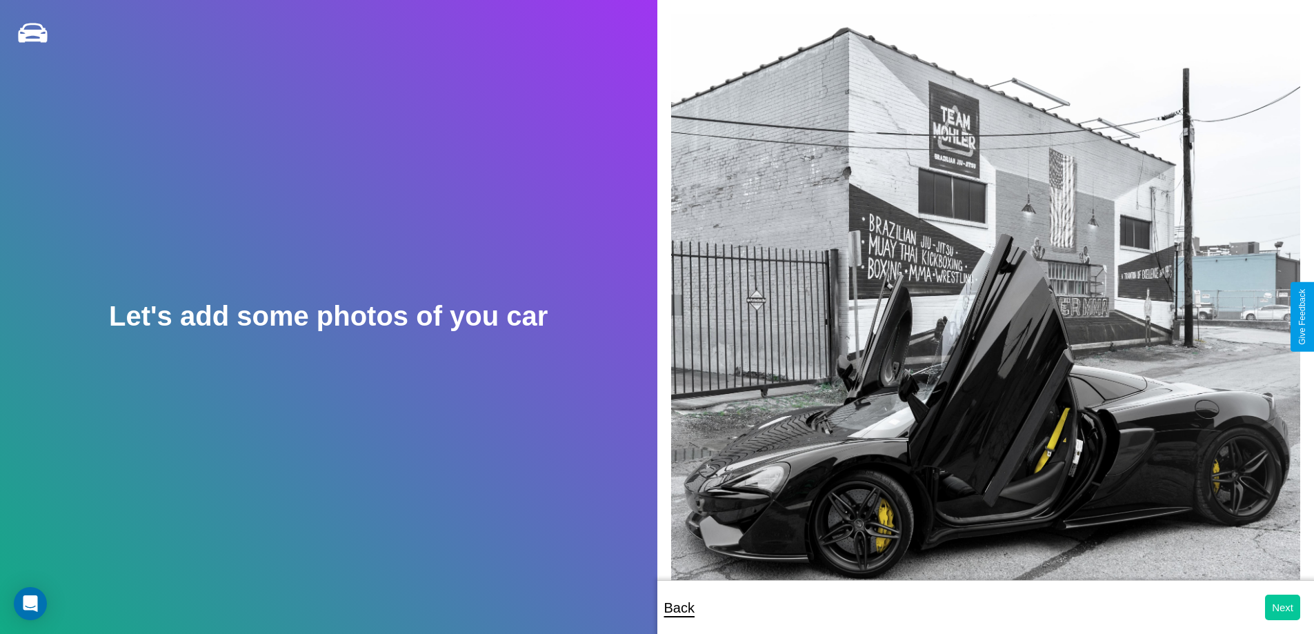
click at [1283, 607] on button "Next" at bounding box center [1282, 608] width 35 height 26
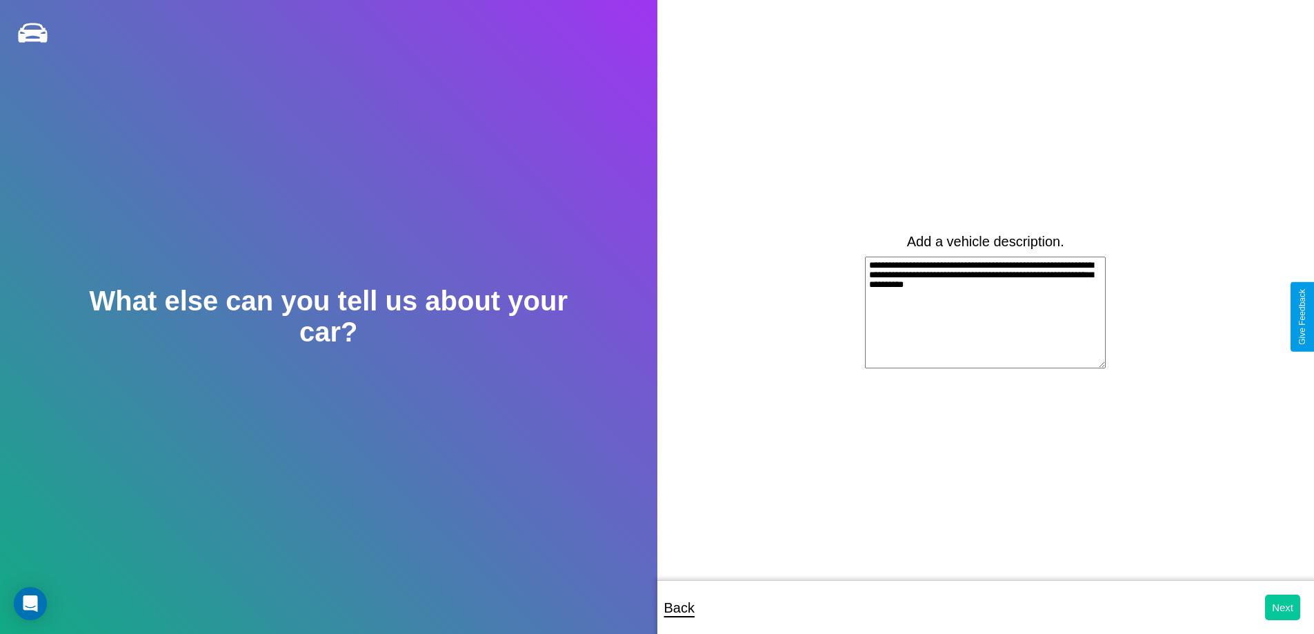
type textarea "**********"
click at [1283, 607] on button "Next" at bounding box center [1282, 608] width 35 height 26
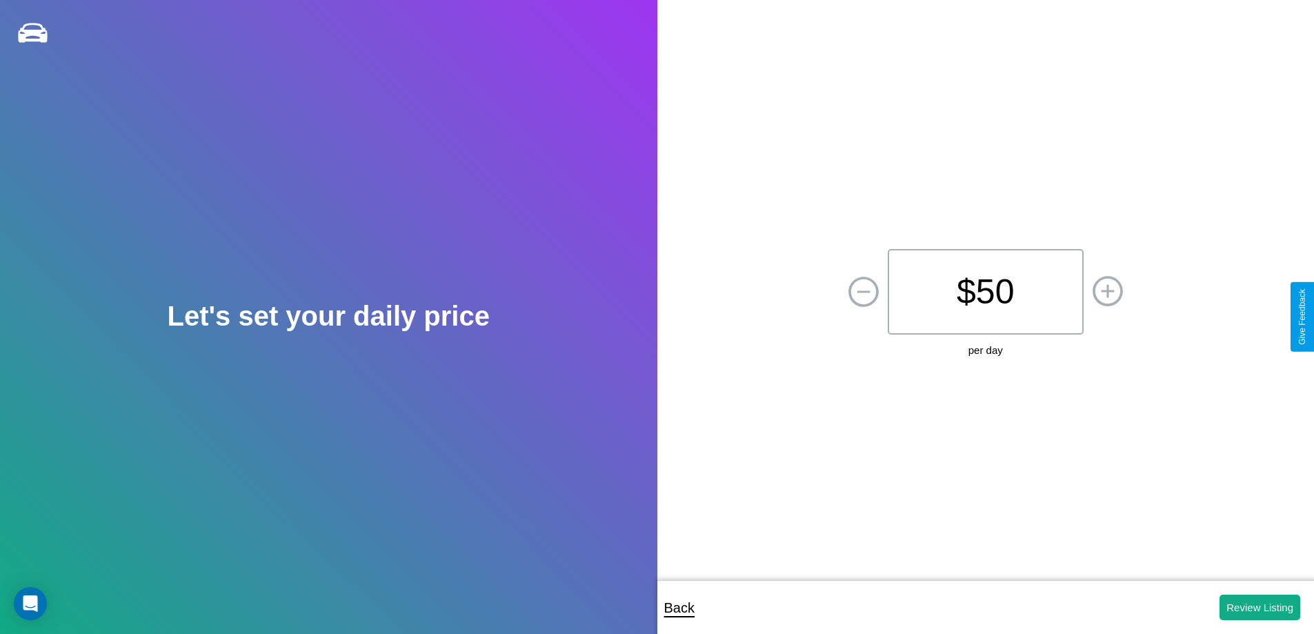
click at [985, 292] on p "$ 50" at bounding box center [986, 292] width 196 height 86
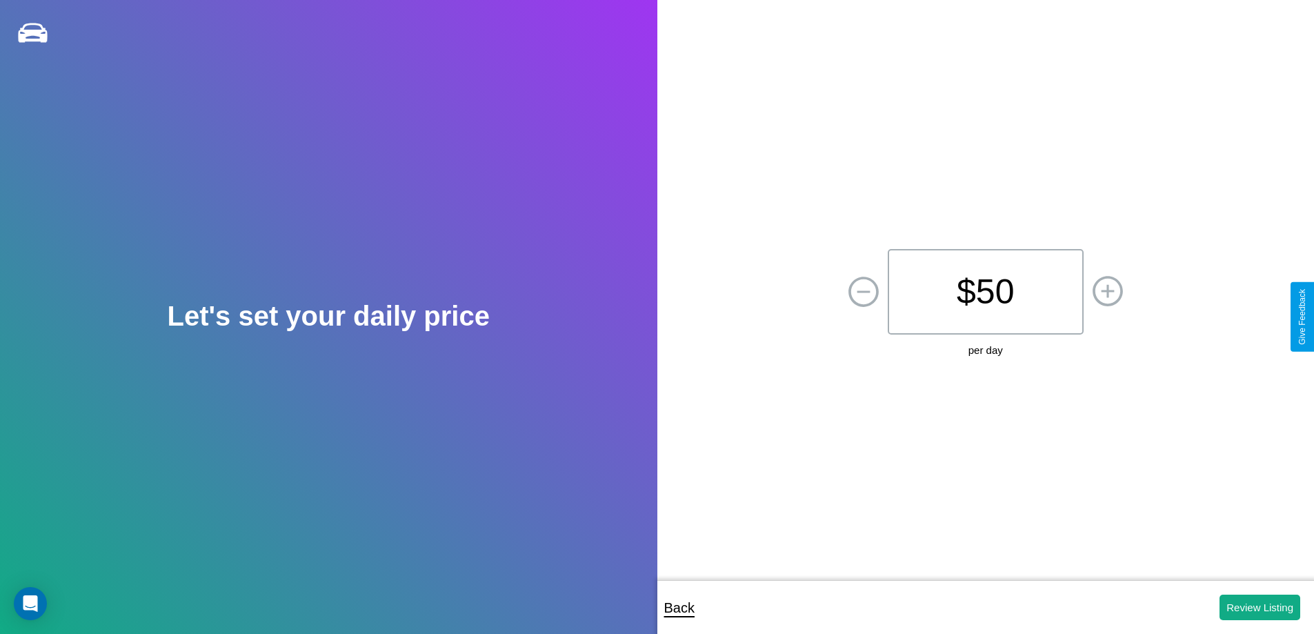
click at [985, 292] on p "$ 50" at bounding box center [986, 292] width 196 height 86
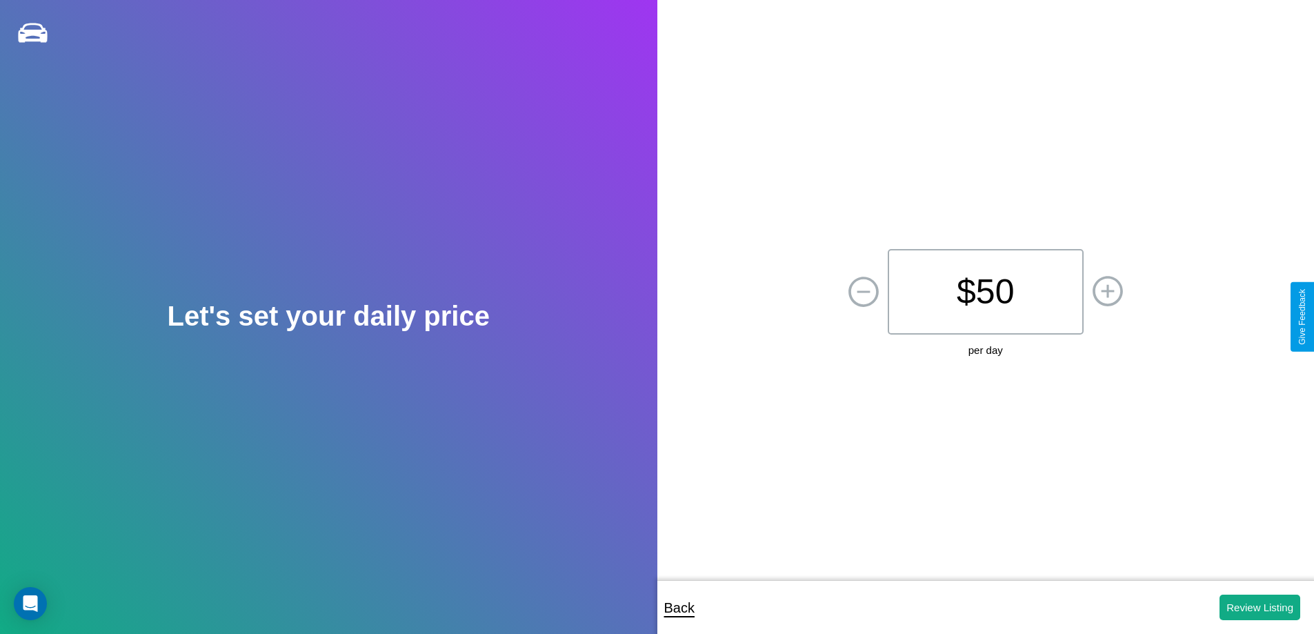
click at [985, 292] on p "$ 50" at bounding box center [986, 292] width 196 height 86
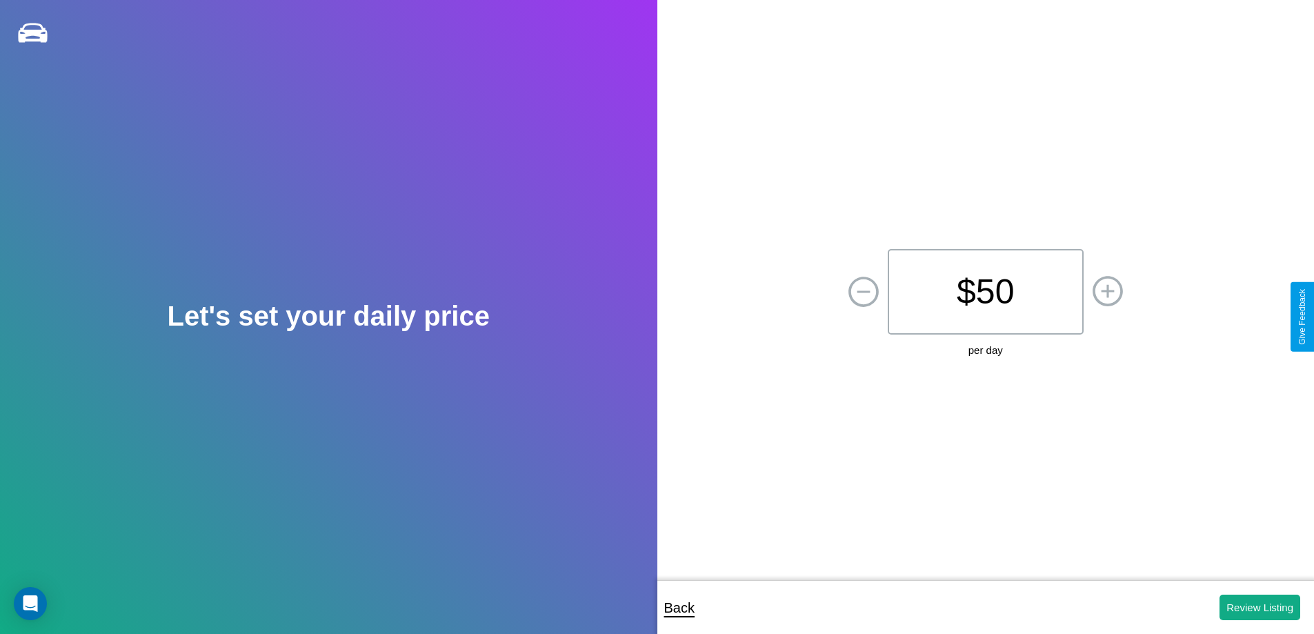
click at [985, 292] on p "$ 50" at bounding box center [986, 292] width 196 height 86
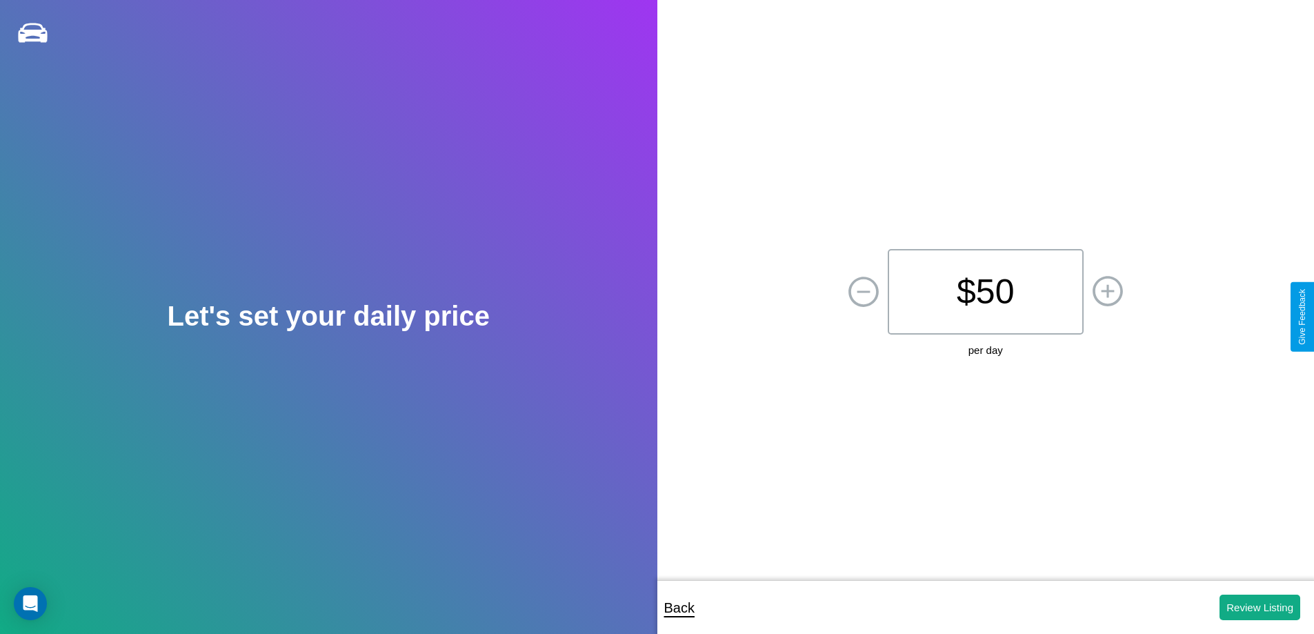
click at [985, 292] on p "$ 50" at bounding box center [986, 292] width 196 height 86
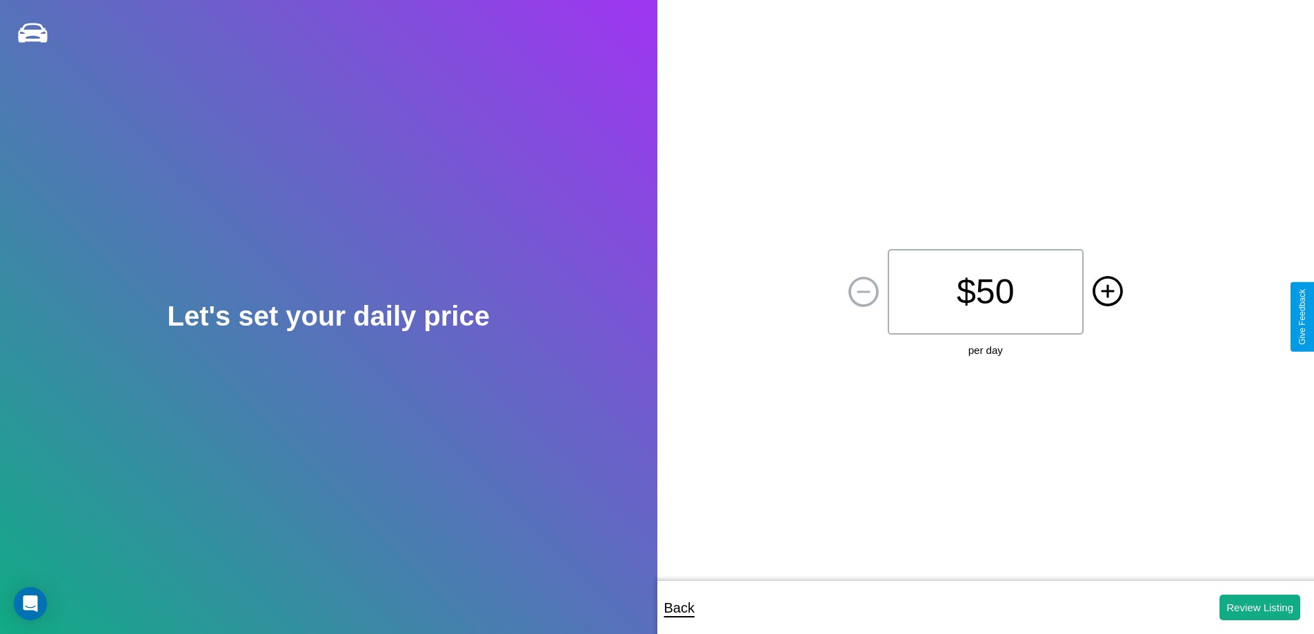
click at [1107, 292] on icon at bounding box center [1107, 290] width 13 height 13
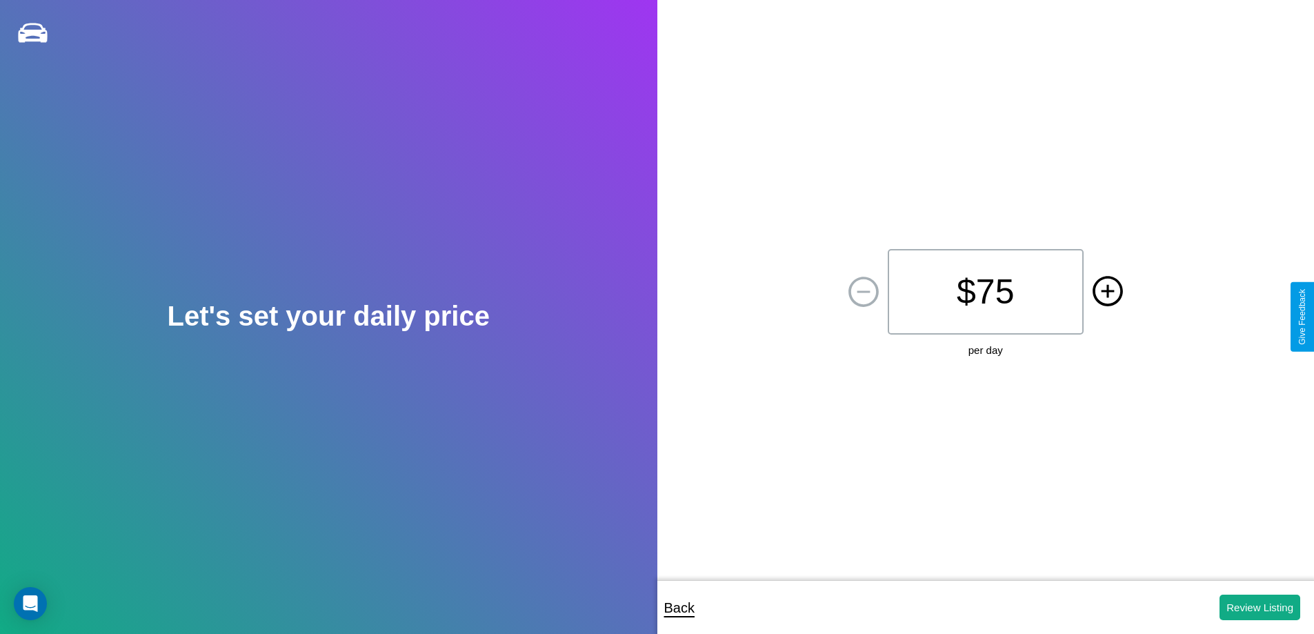
click at [1107, 292] on icon at bounding box center [1107, 290] width 13 height 13
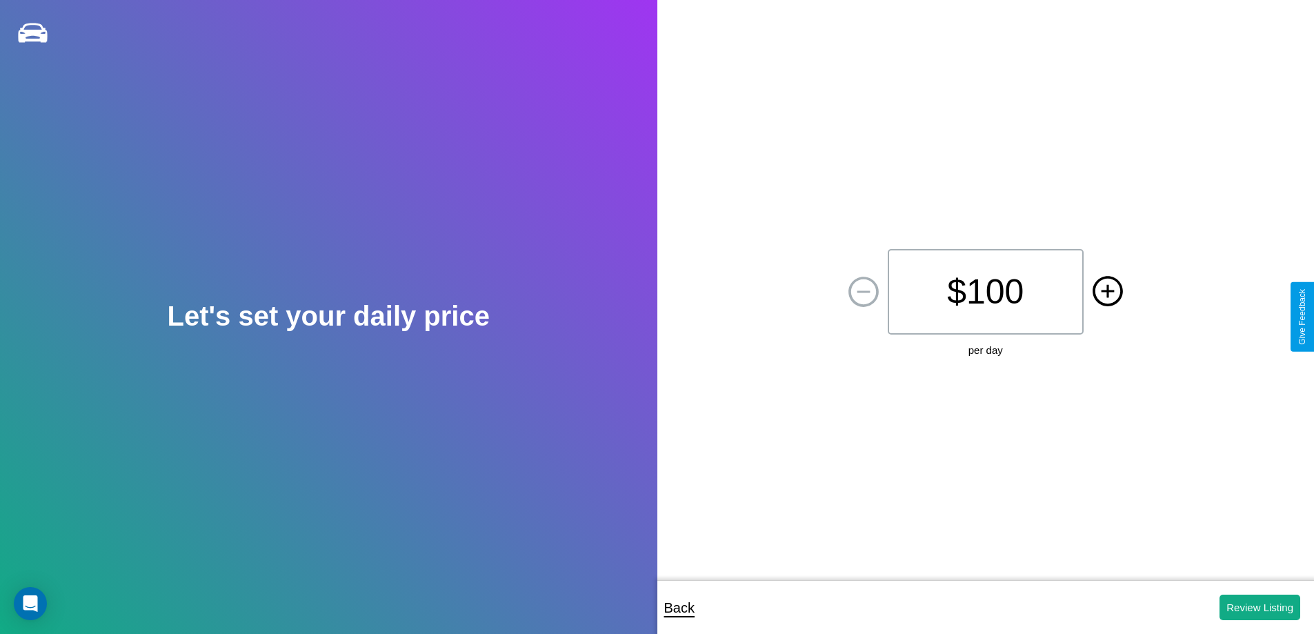
click at [1107, 292] on icon at bounding box center [1107, 290] width 13 height 13
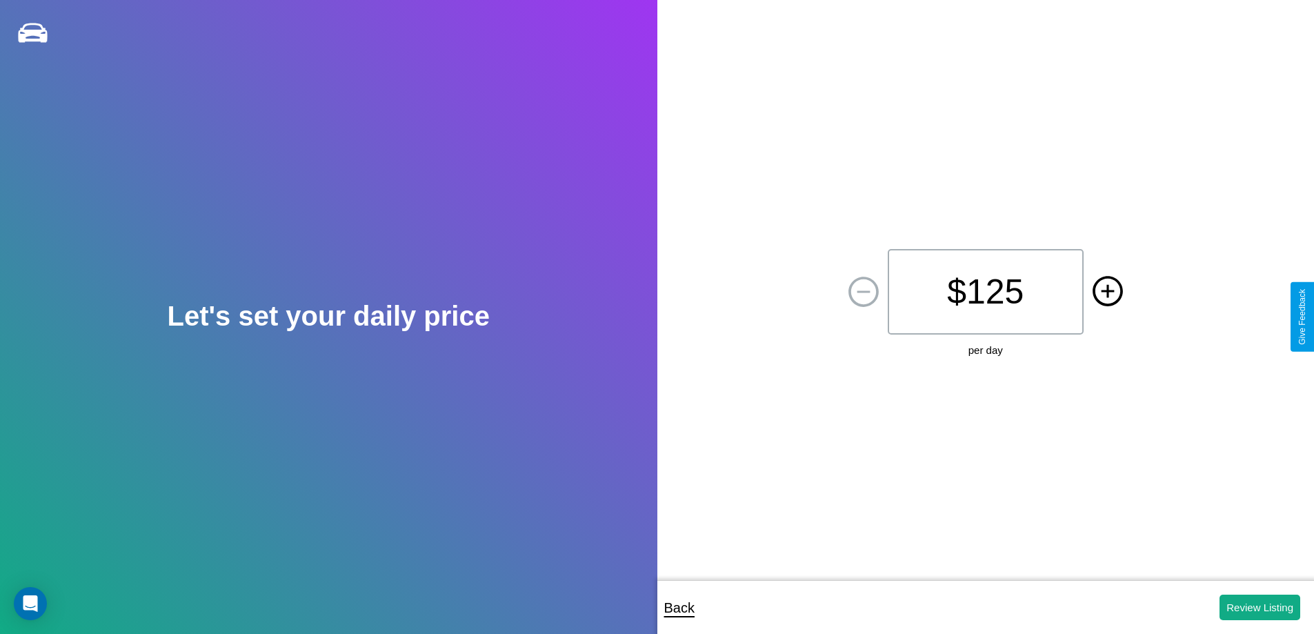
click at [1107, 292] on icon at bounding box center [1107, 290] width 13 height 13
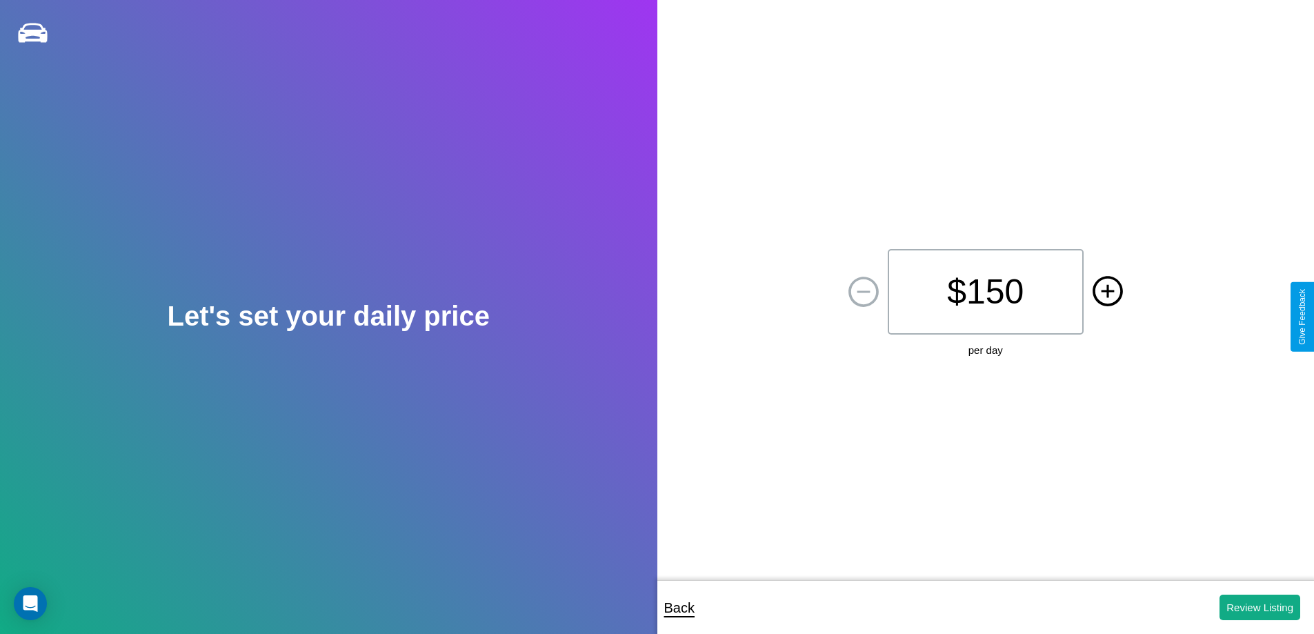
click at [1107, 292] on icon at bounding box center [1107, 290] width 13 height 13
click at [1260, 607] on button "Review Listing" at bounding box center [1260, 608] width 81 height 26
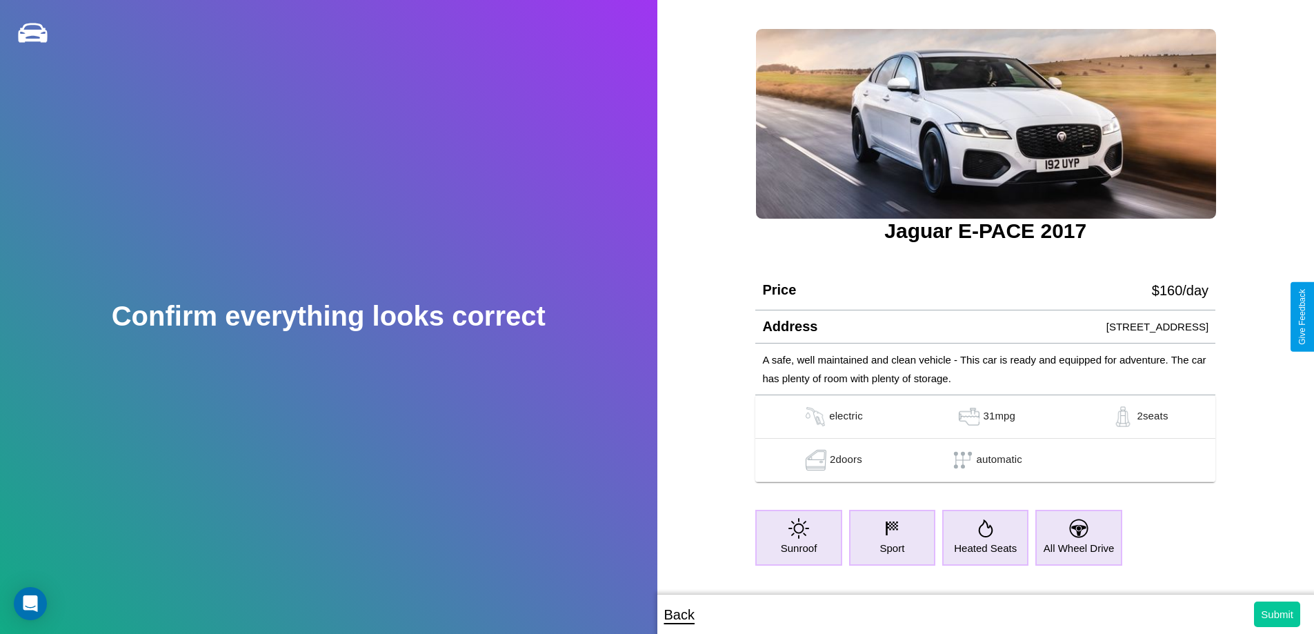
click at [1277, 614] on button "Submit" at bounding box center [1277, 615] width 46 height 26
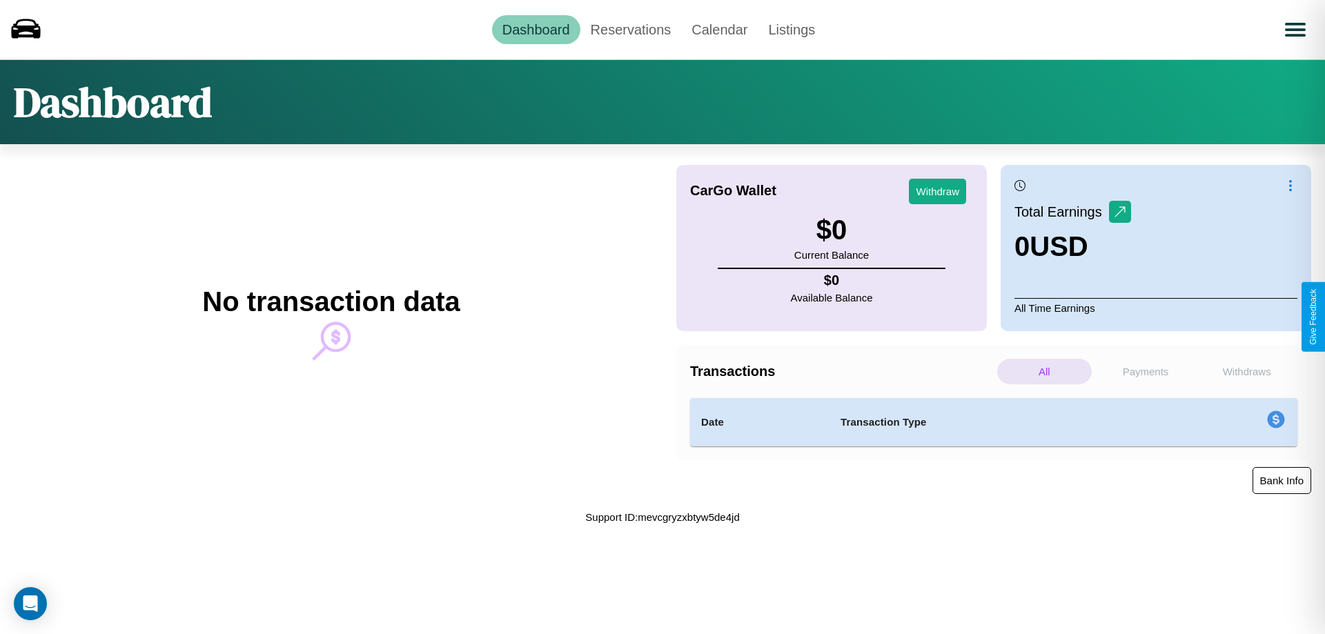
click at [1281, 480] on button "Bank Info" at bounding box center [1281, 480] width 59 height 27
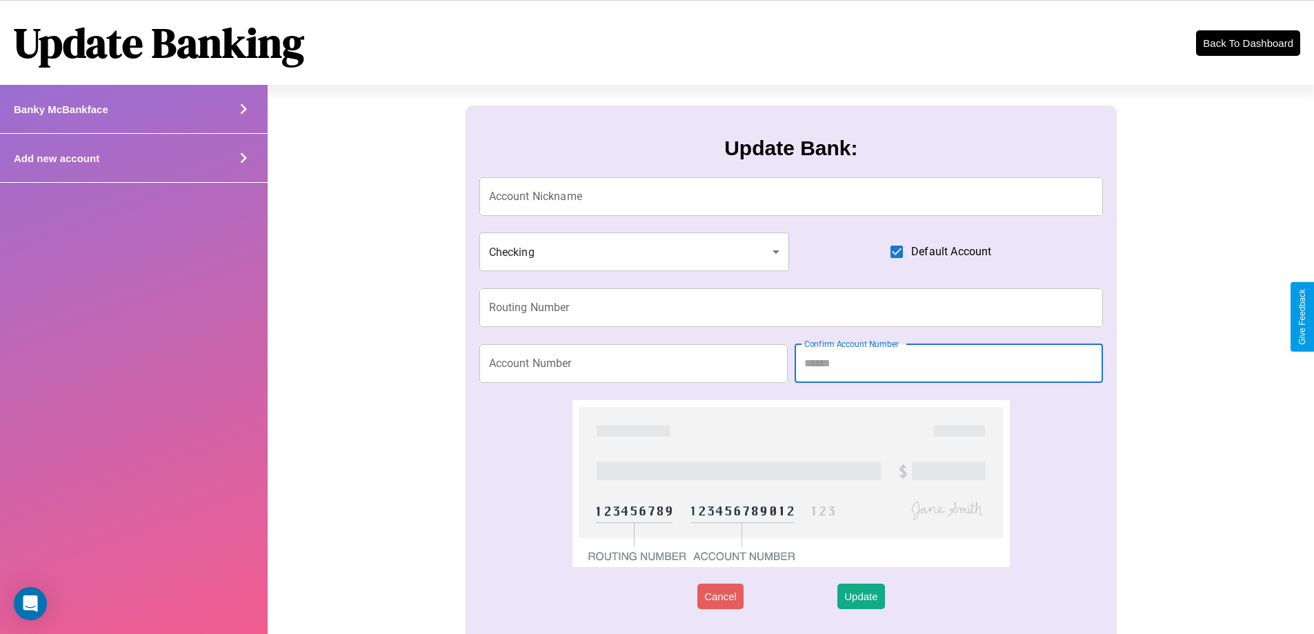
click at [133, 158] on div "Add new account" at bounding box center [134, 158] width 268 height 49
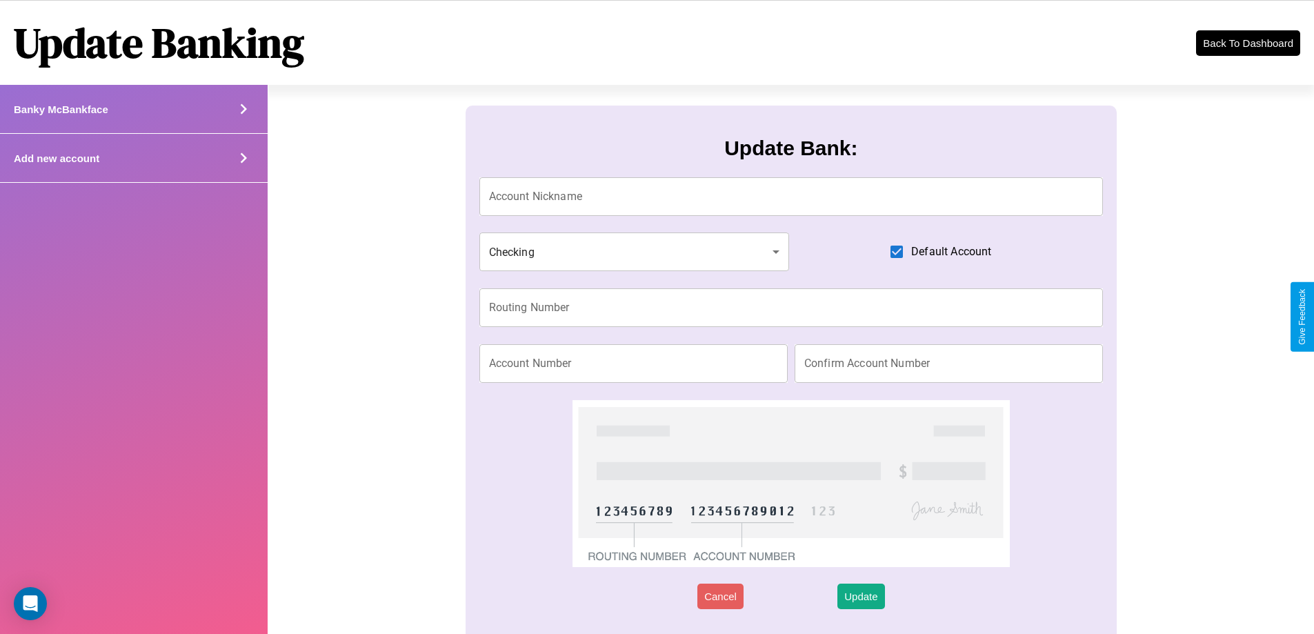
click at [133, 158] on div "Add new account" at bounding box center [134, 158] width 268 height 49
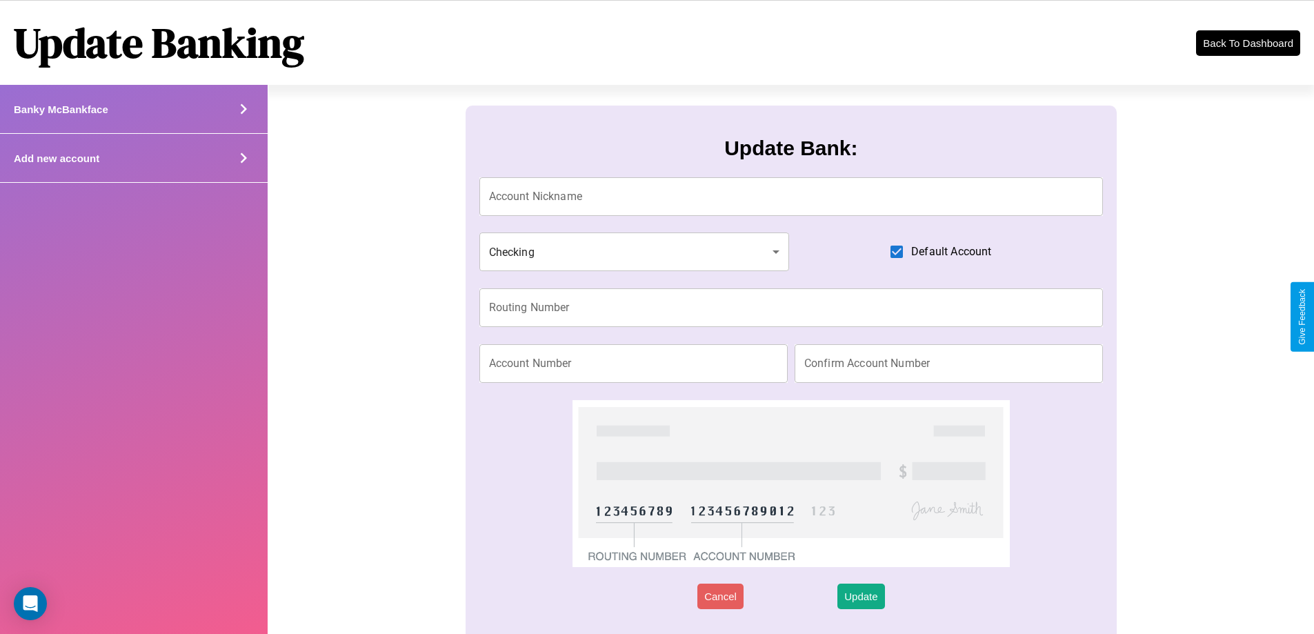
click at [133, 158] on div "Add new account" at bounding box center [134, 158] width 268 height 49
click at [243, 158] on icon at bounding box center [243, 158] width 21 height 21
click at [1248, 43] on button "Back To Dashboard" at bounding box center [1248, 43] width 106 height 27
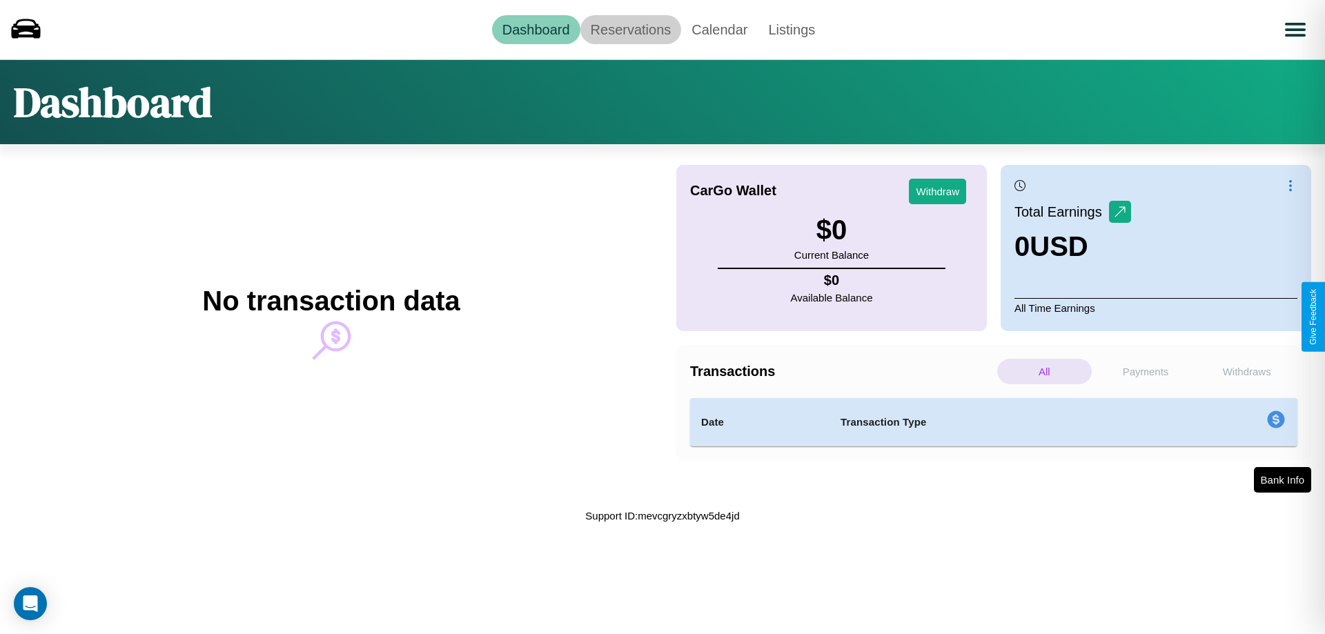
click at [630, 29] on link "Reservations" at bounding box center [630, 29] width 101 height 29
